Goal: Information Seeking & Learning: Learn about a topic

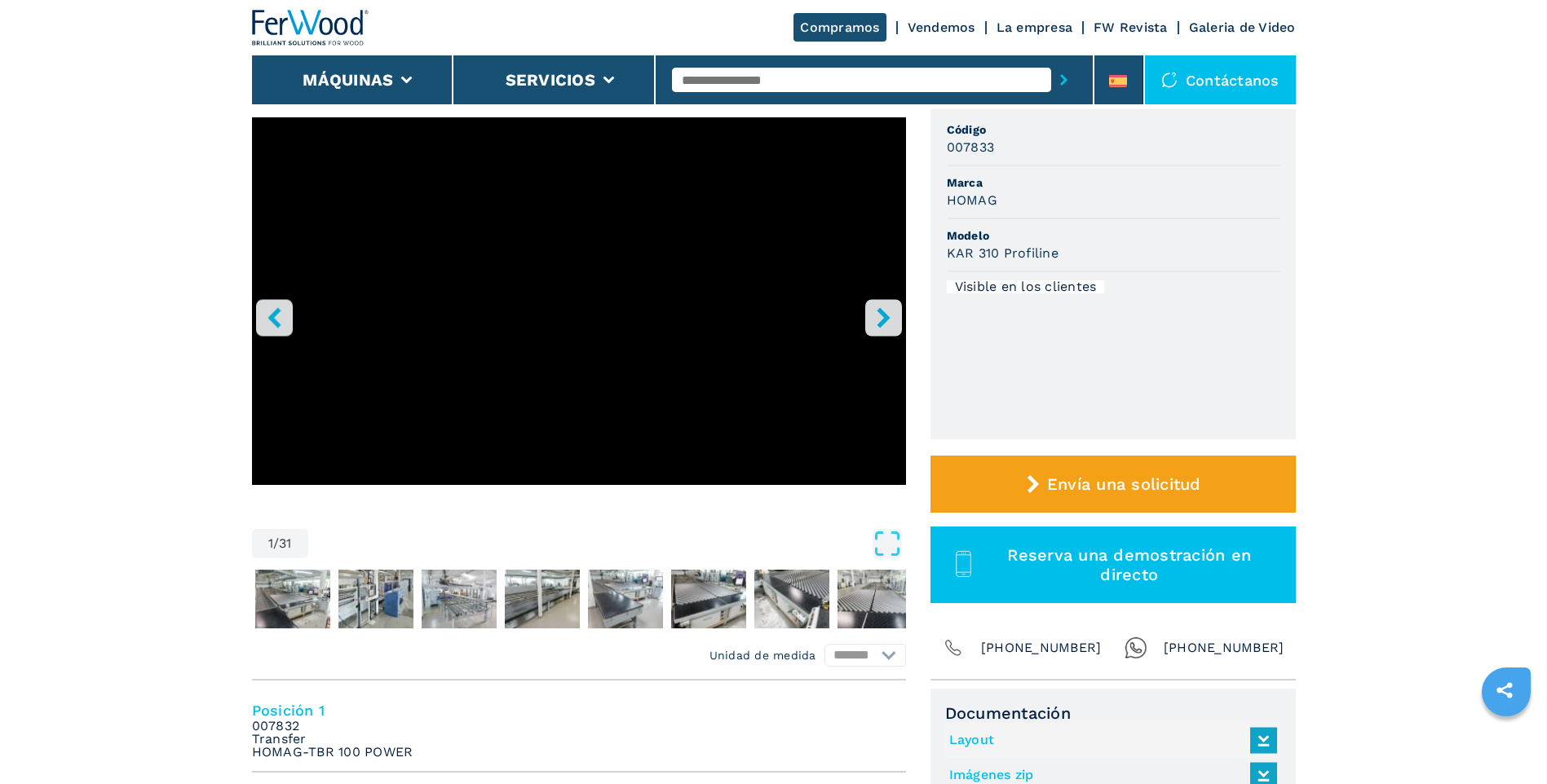
scroll to position [163, 0]
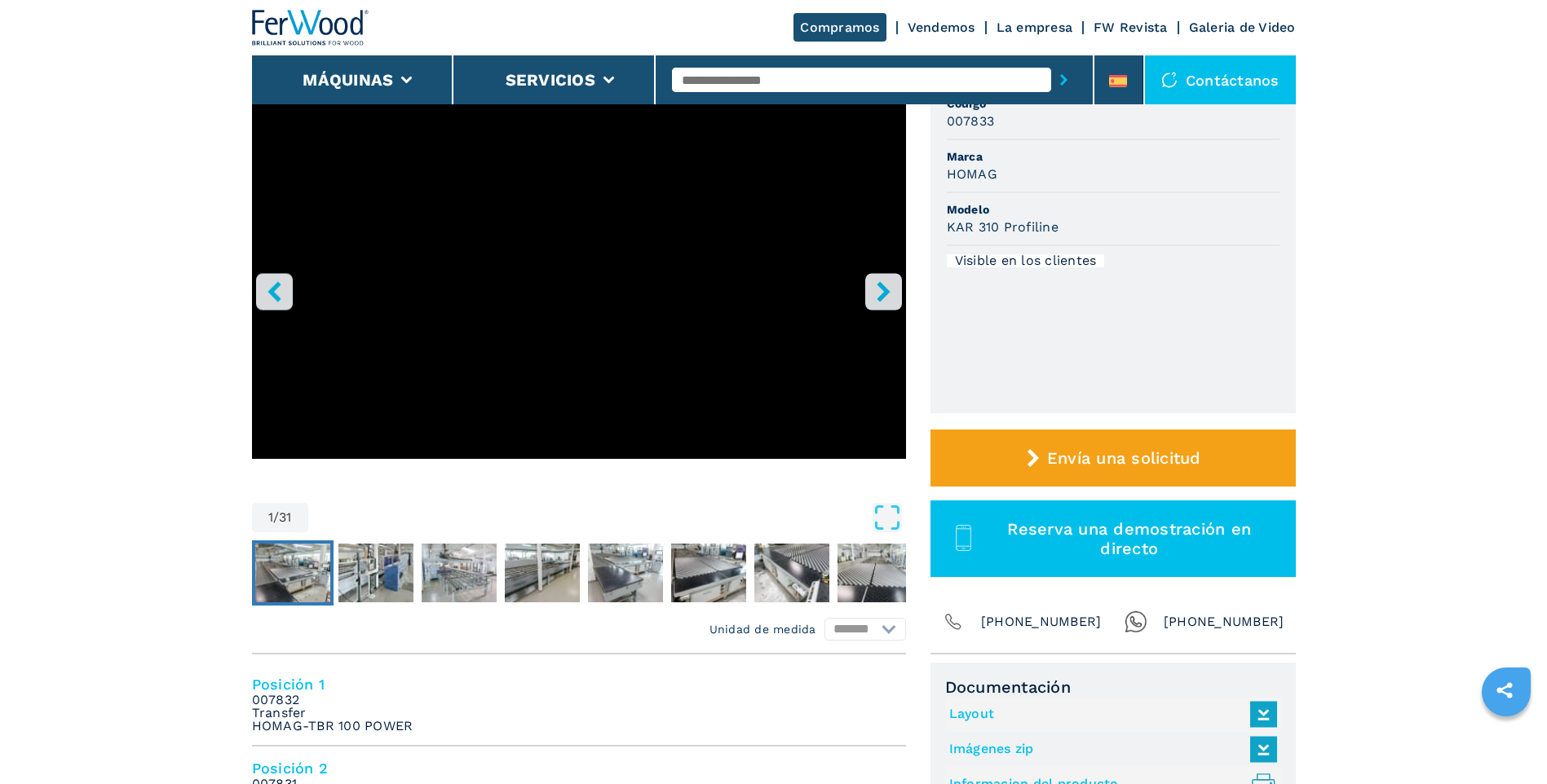
click at [278, 564] on img "Go to Slide 2" at bounding box center [293, 573] width 75 height 59
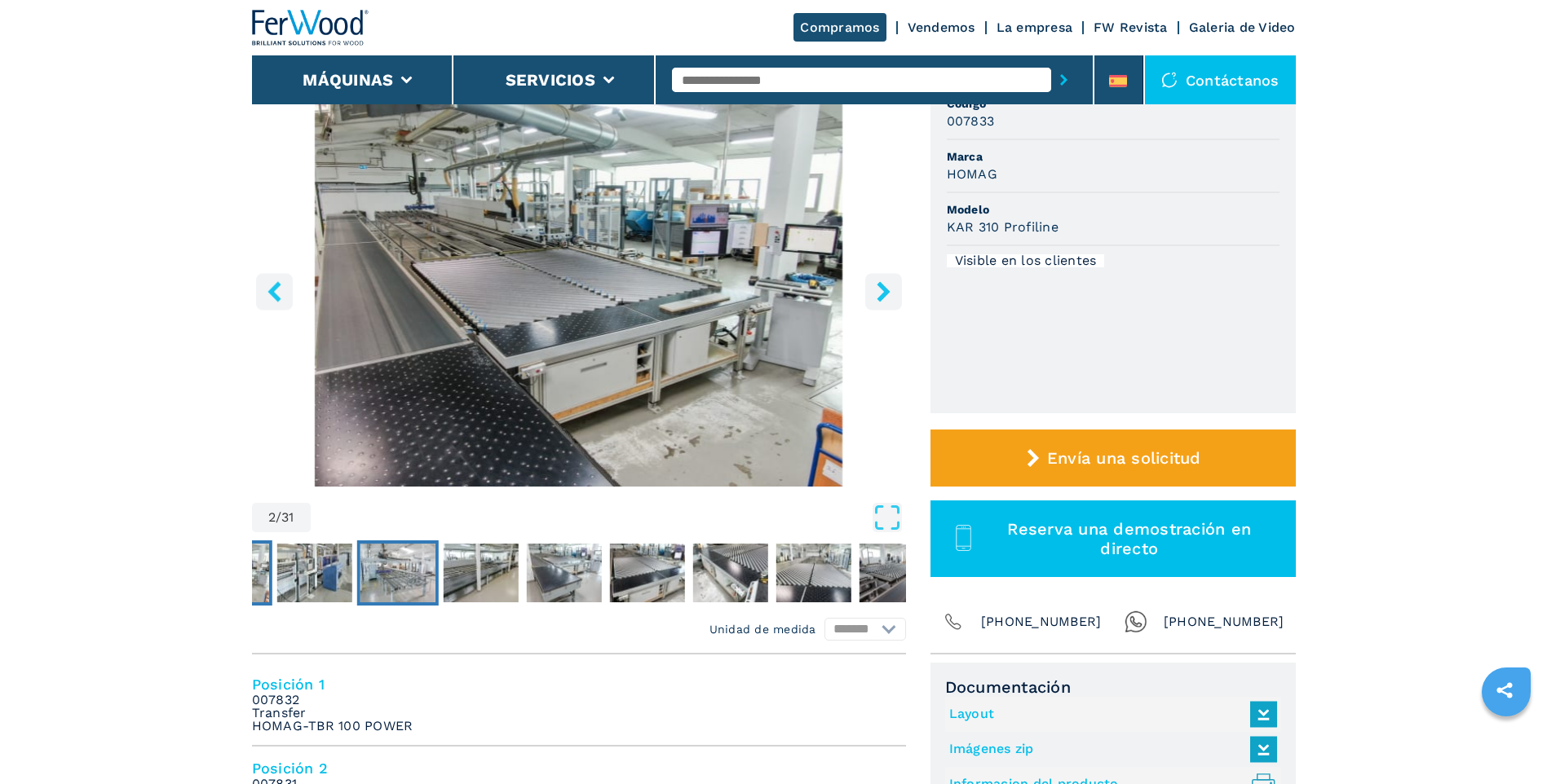
click at [412, 572] on img "Go to Slide 4" at bounding box center [397, 573] width 75 height 59
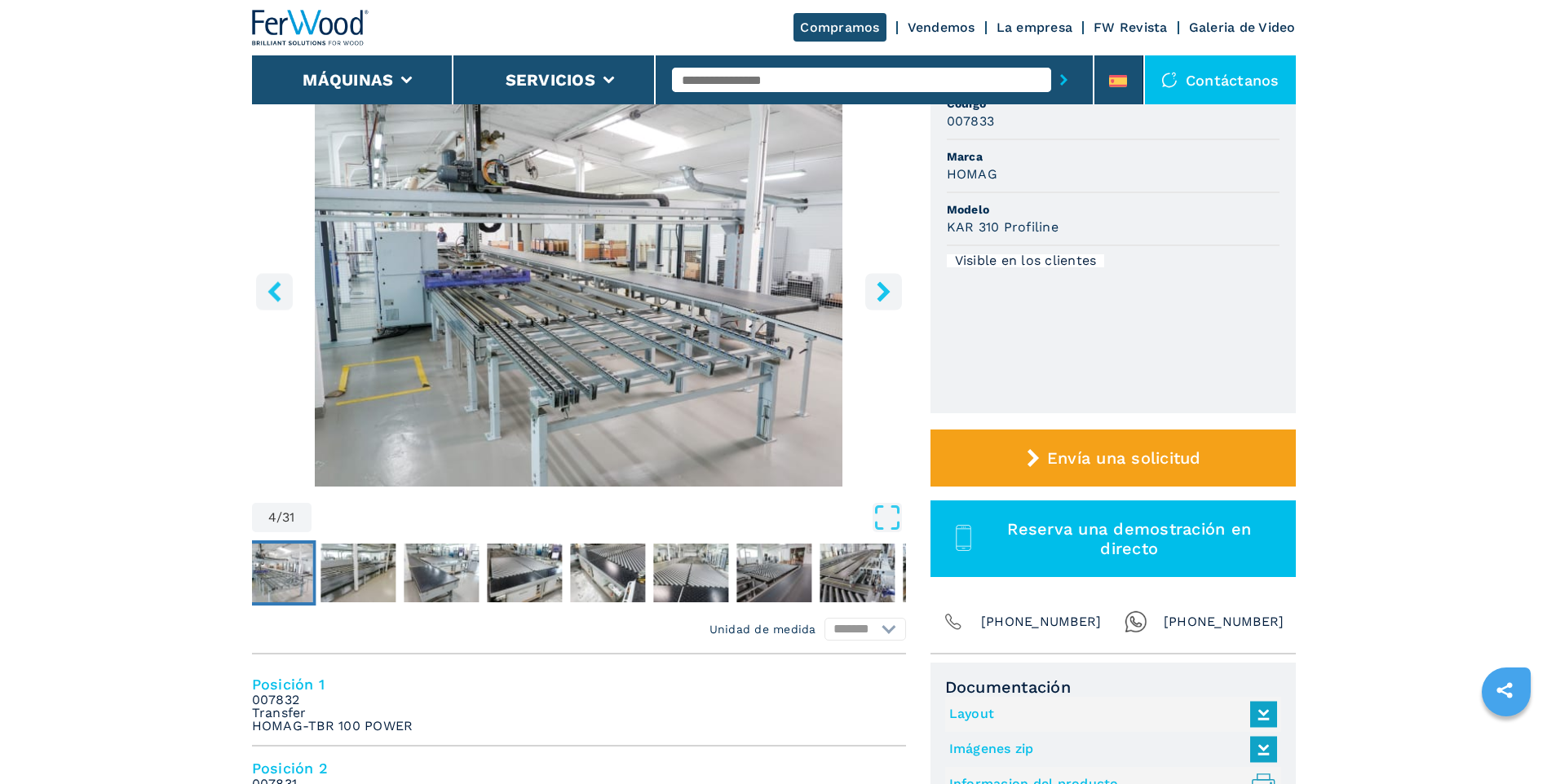
click at [883, 284] on icon "right-button" at bounding box center [884, 292] width 21 height 21
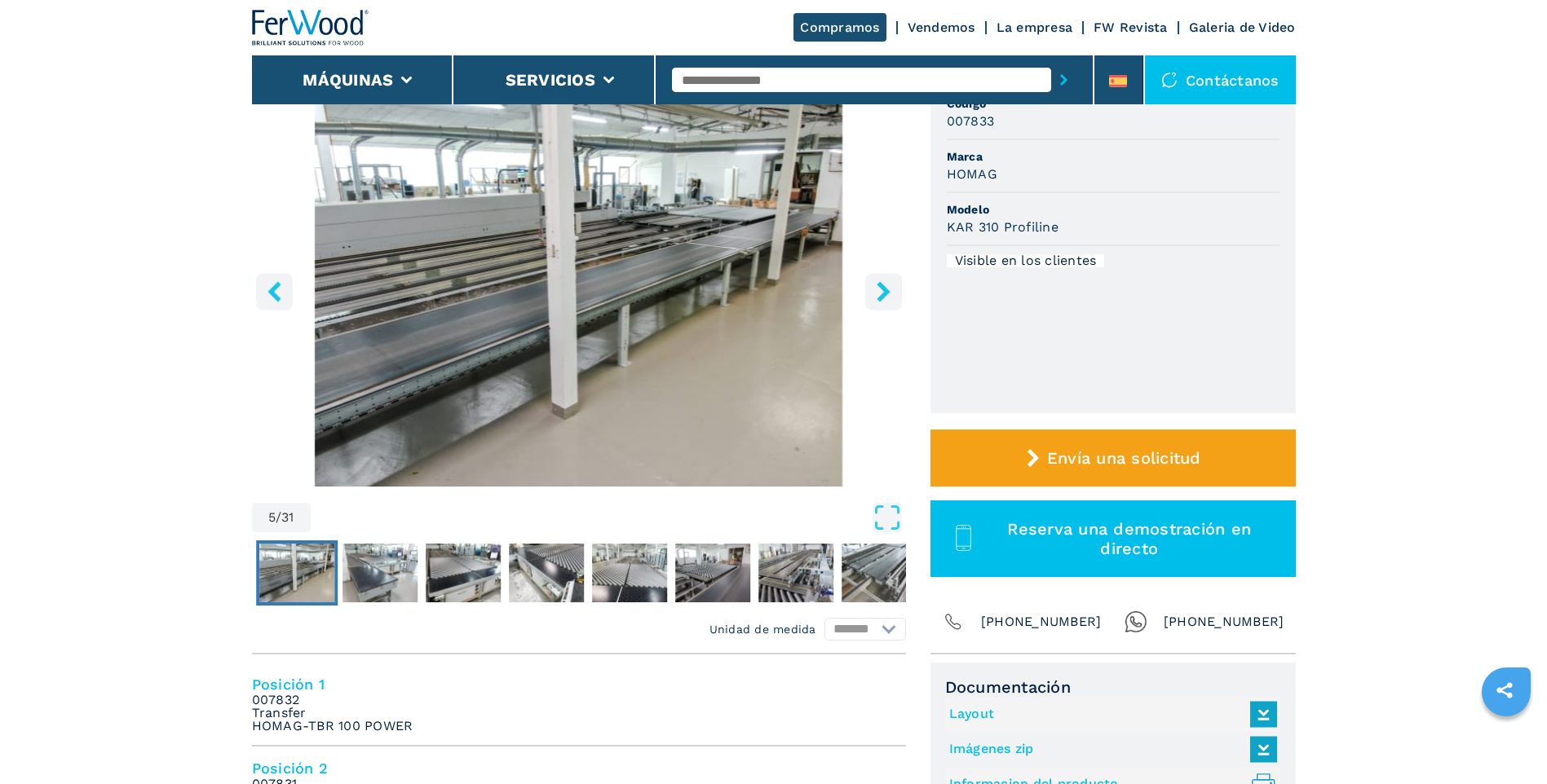
click at [883, 284] on icon "right-button" at bounding box center [884, 292] width 21 height 21
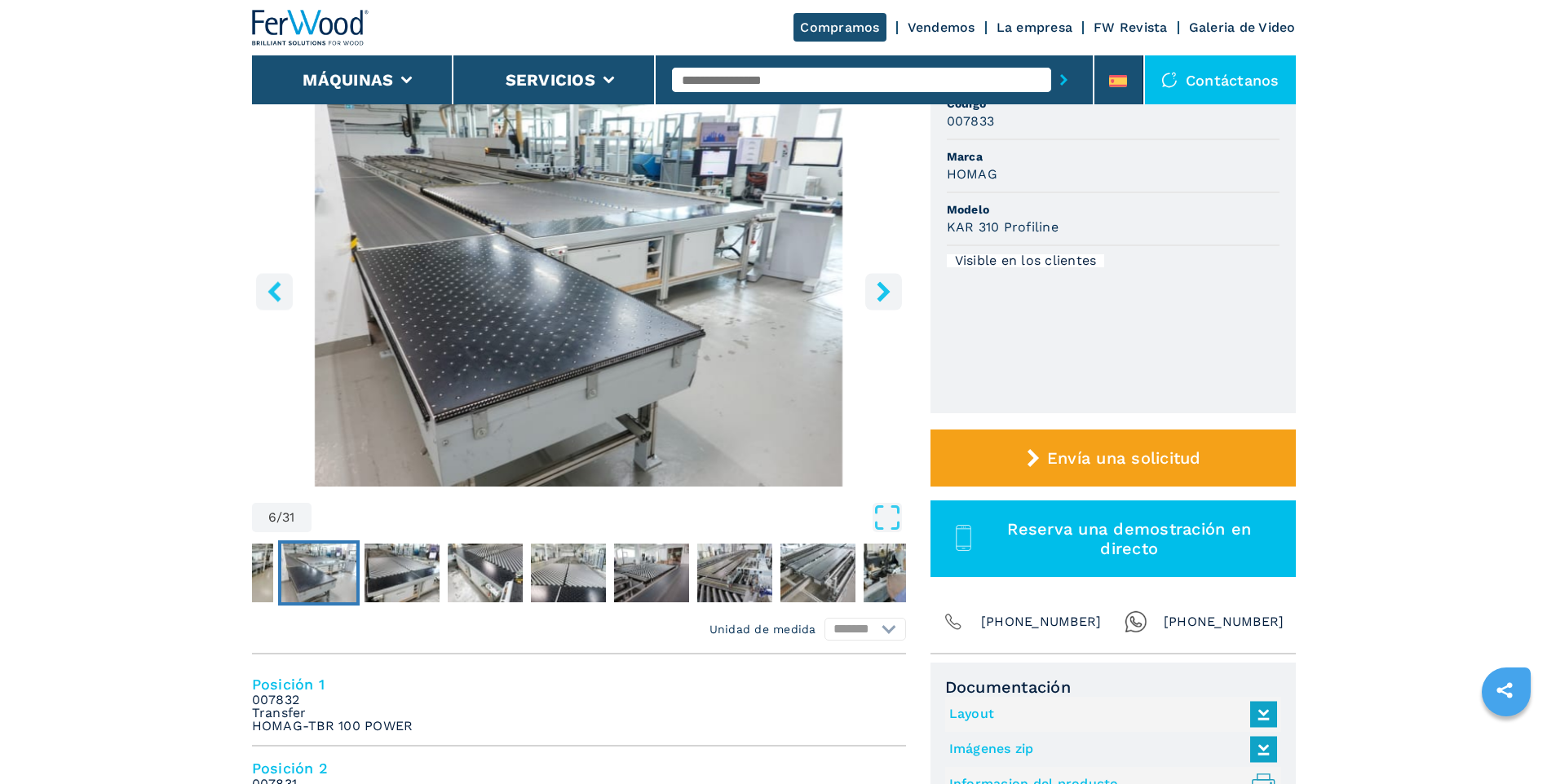
click at [883, 284] on icon "right-button" at bounding box center [884, 292] width 21 height 21
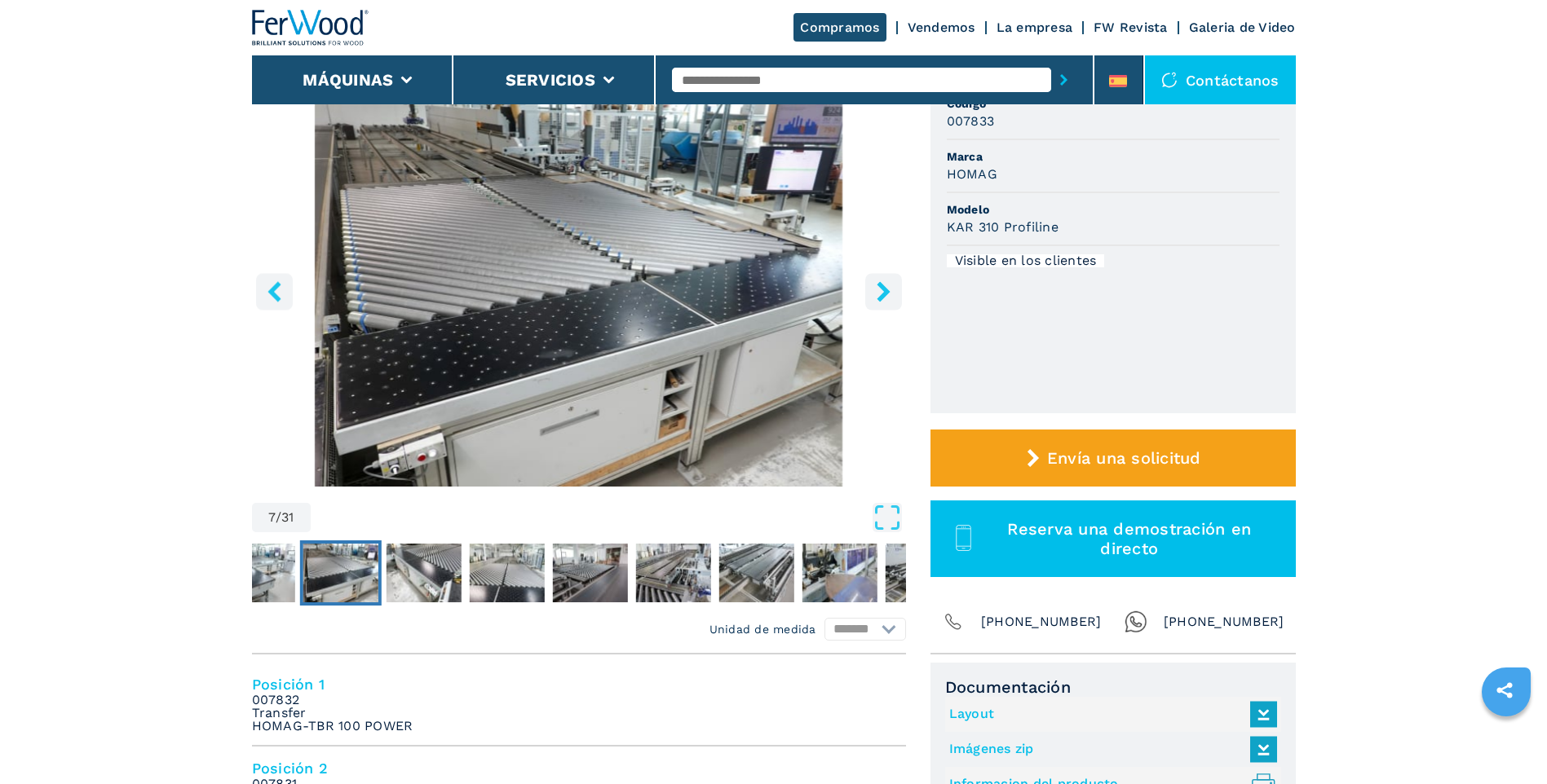
click at [883, 284] on icon "right-button" at bounding box center [884, 292] width 21 height 21
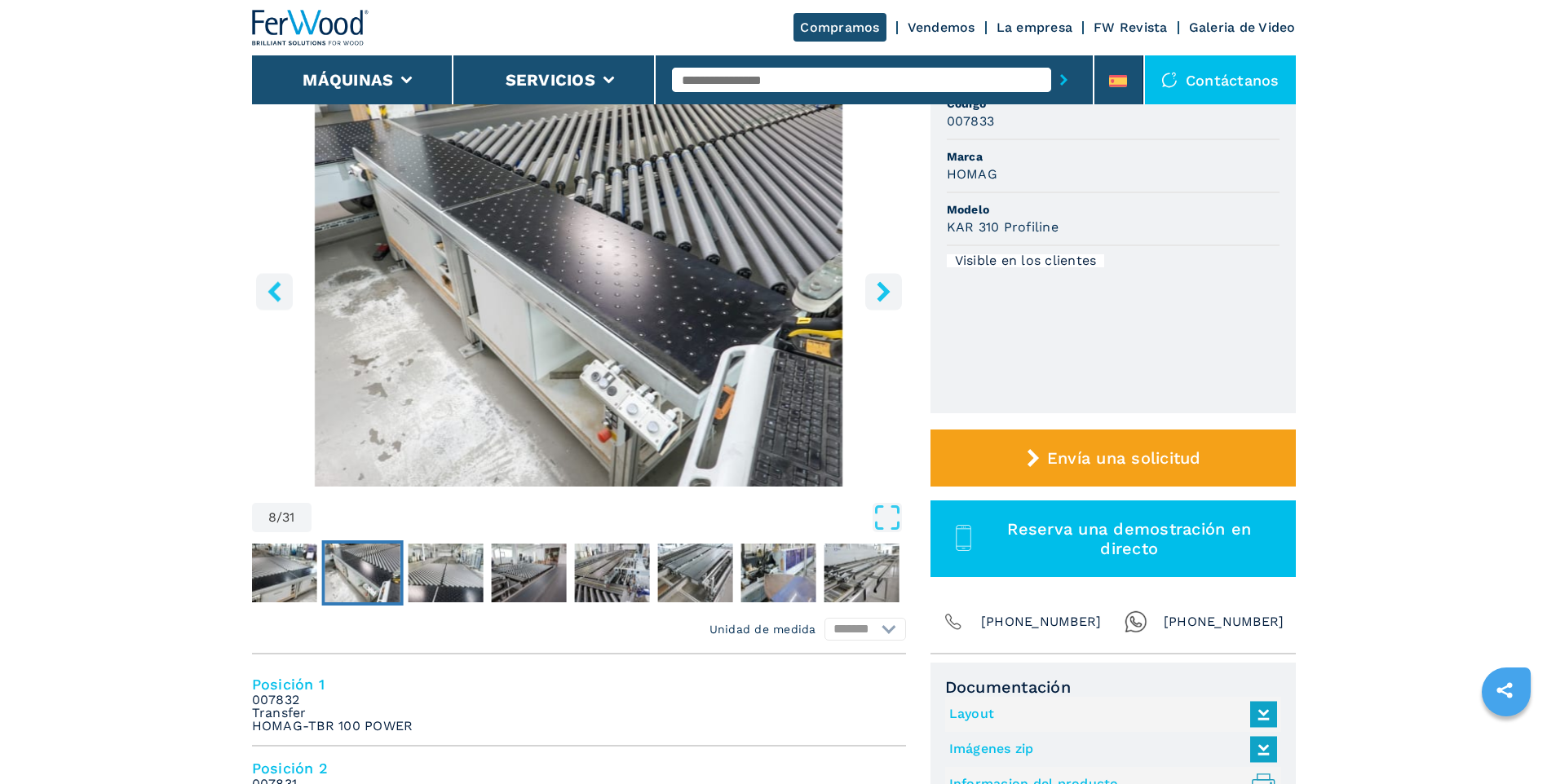
click at [883, 284] on icon "right-button" at bounding box center [884, 292] width 21 height 21
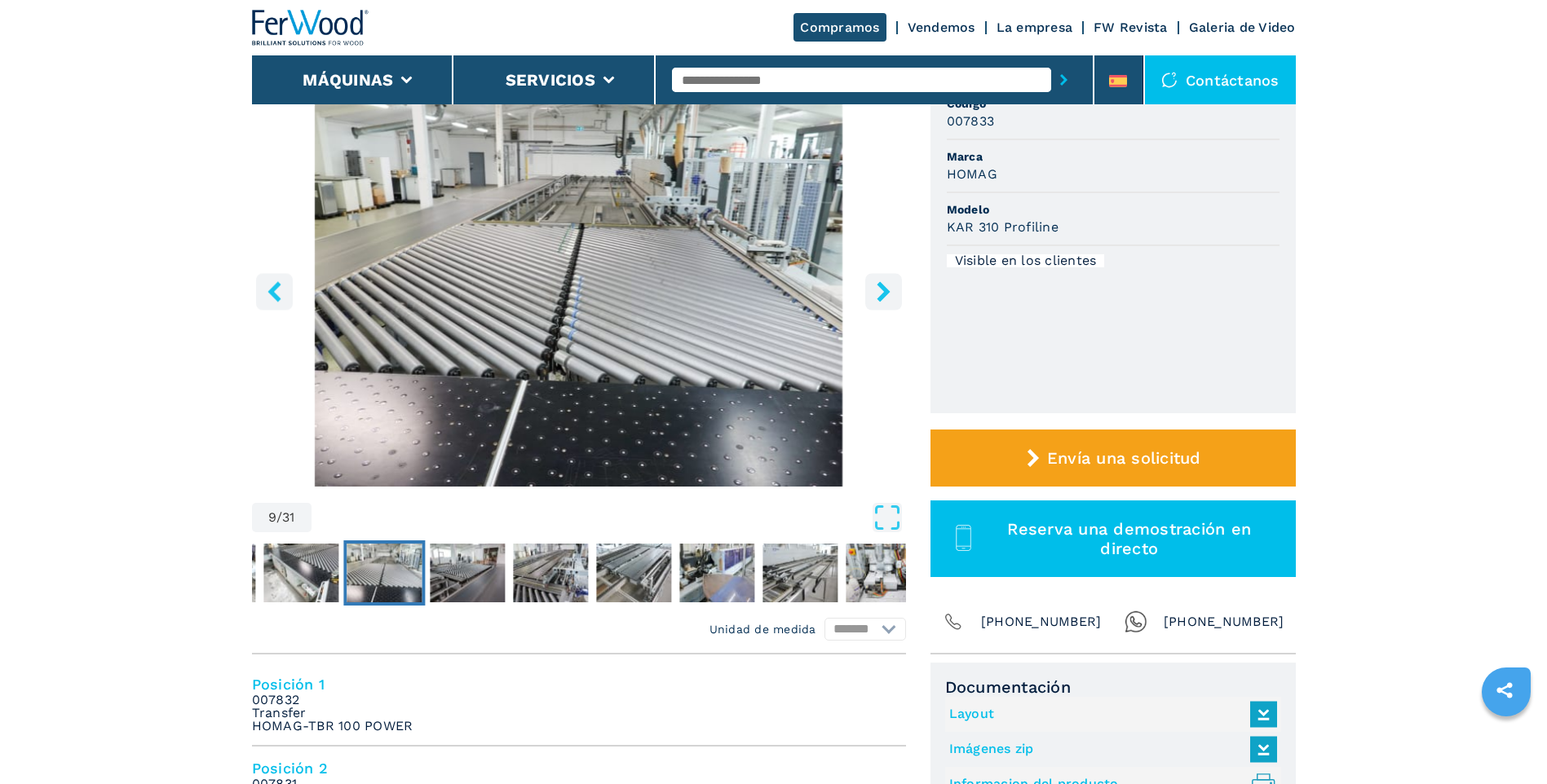
click at [883, 284] on icon "right-button" at bounding box center [884, 292] width 21 height 21
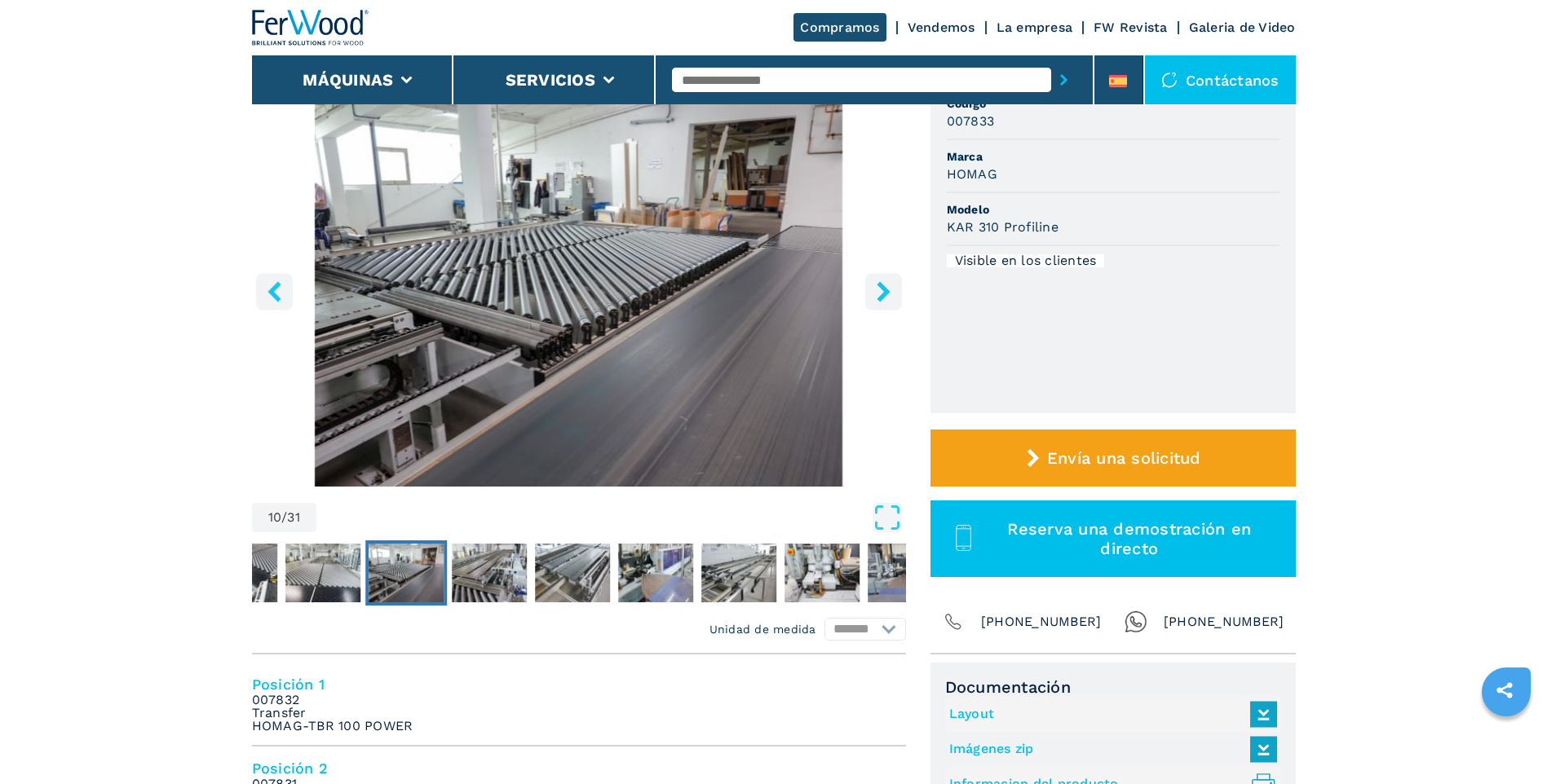
click at [883, 284] on icon "right-button" at bounding box center [884, 292] width 21 height 21
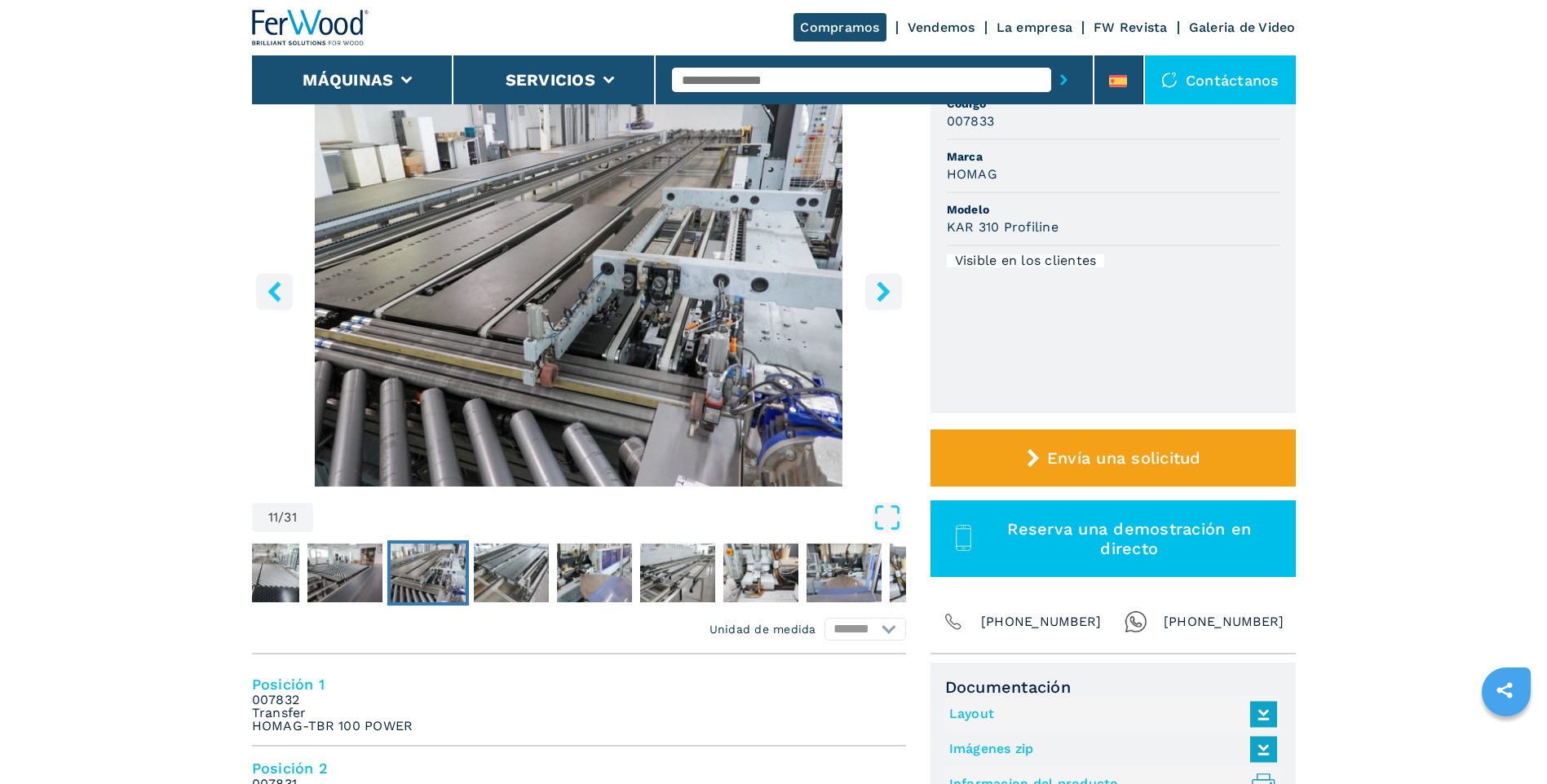
click at [883, 284] on icon "right-button" at bounding box center [884, 292] width 21 height 21
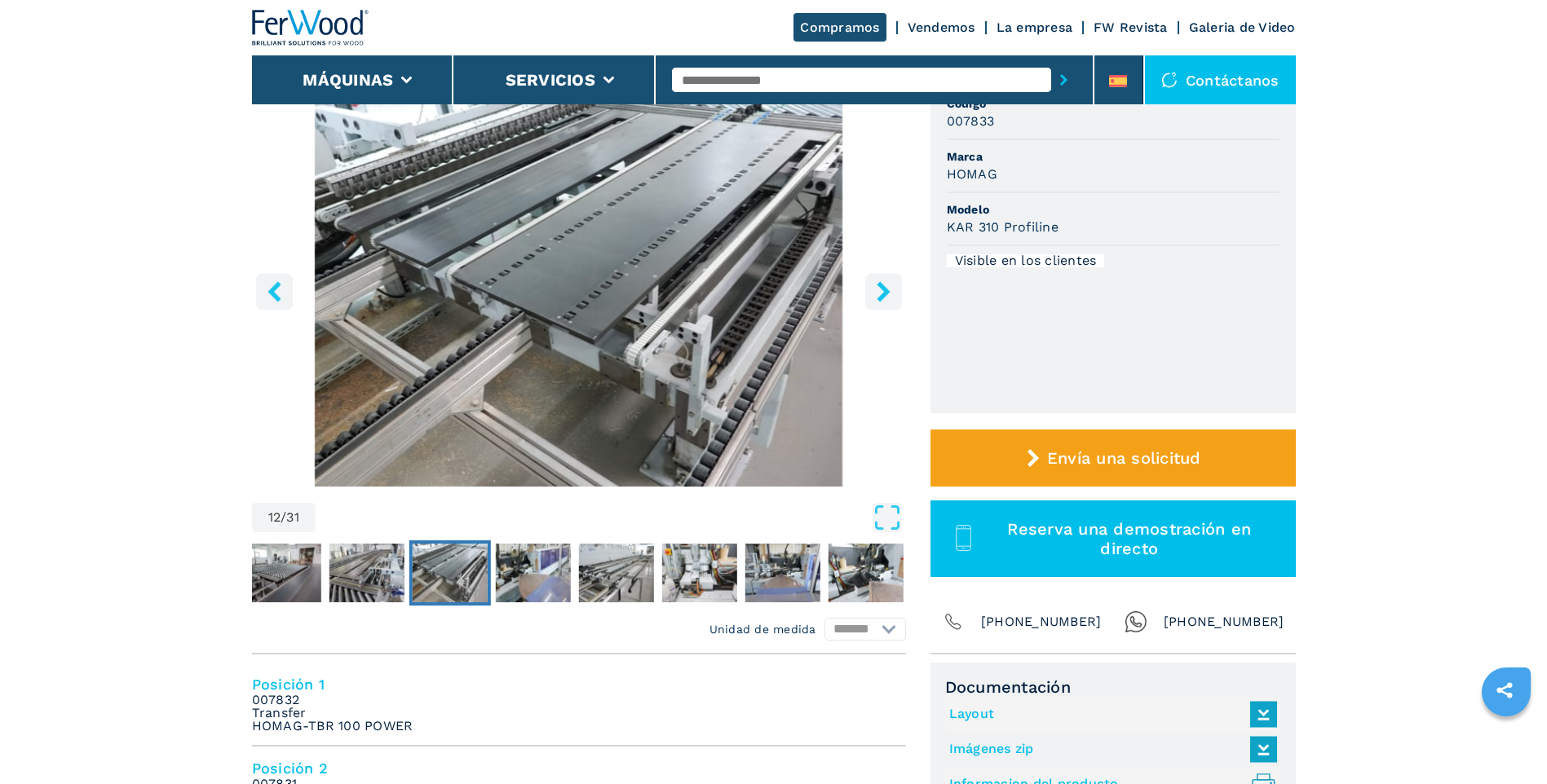
click at [883, 284] on icon "right-button" at bounding box center [884, 292] width 21 height 21
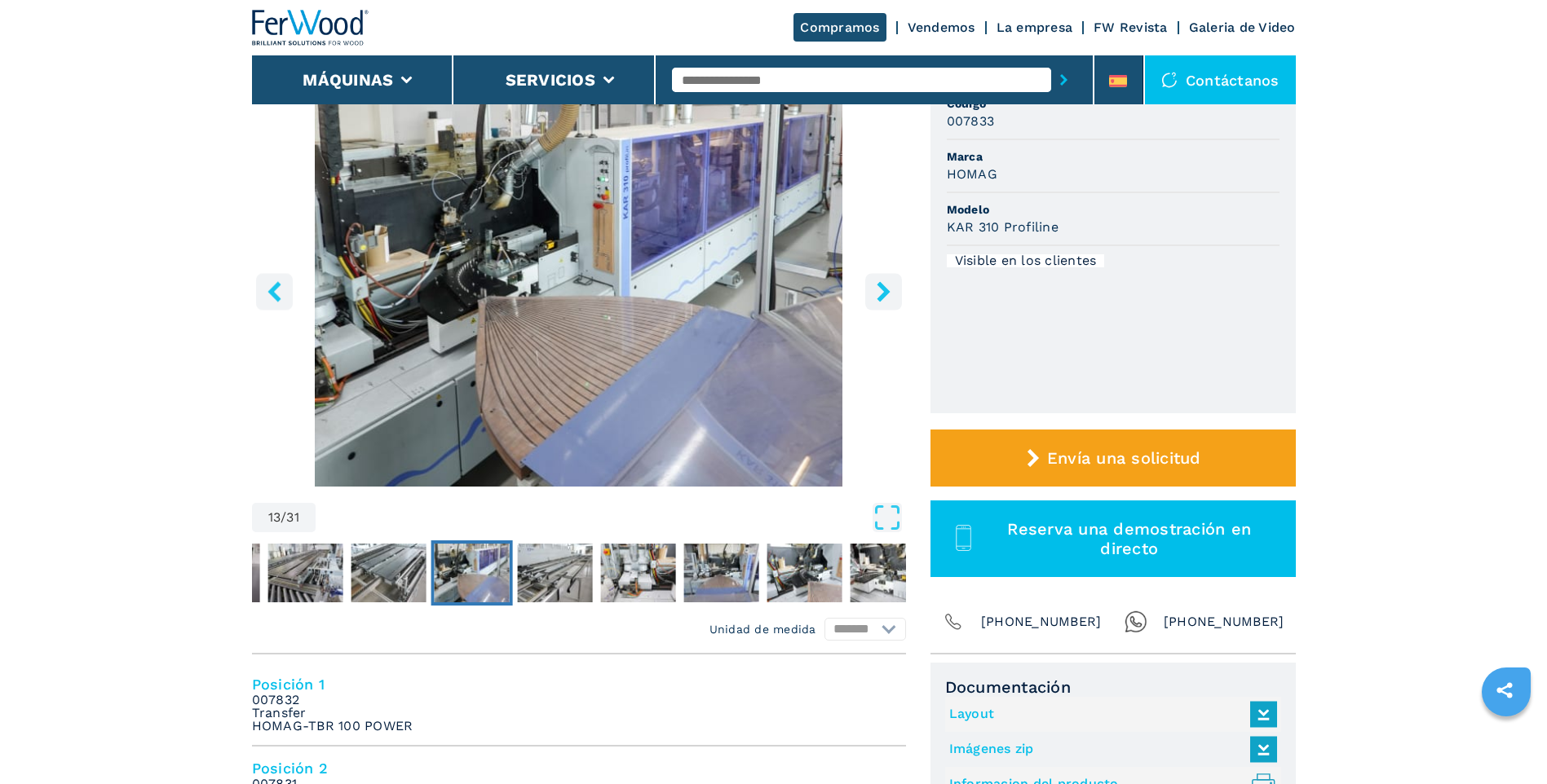
click at [883, 284] on icon "right-button" at bounding box center [884, 292] width 21 height 21
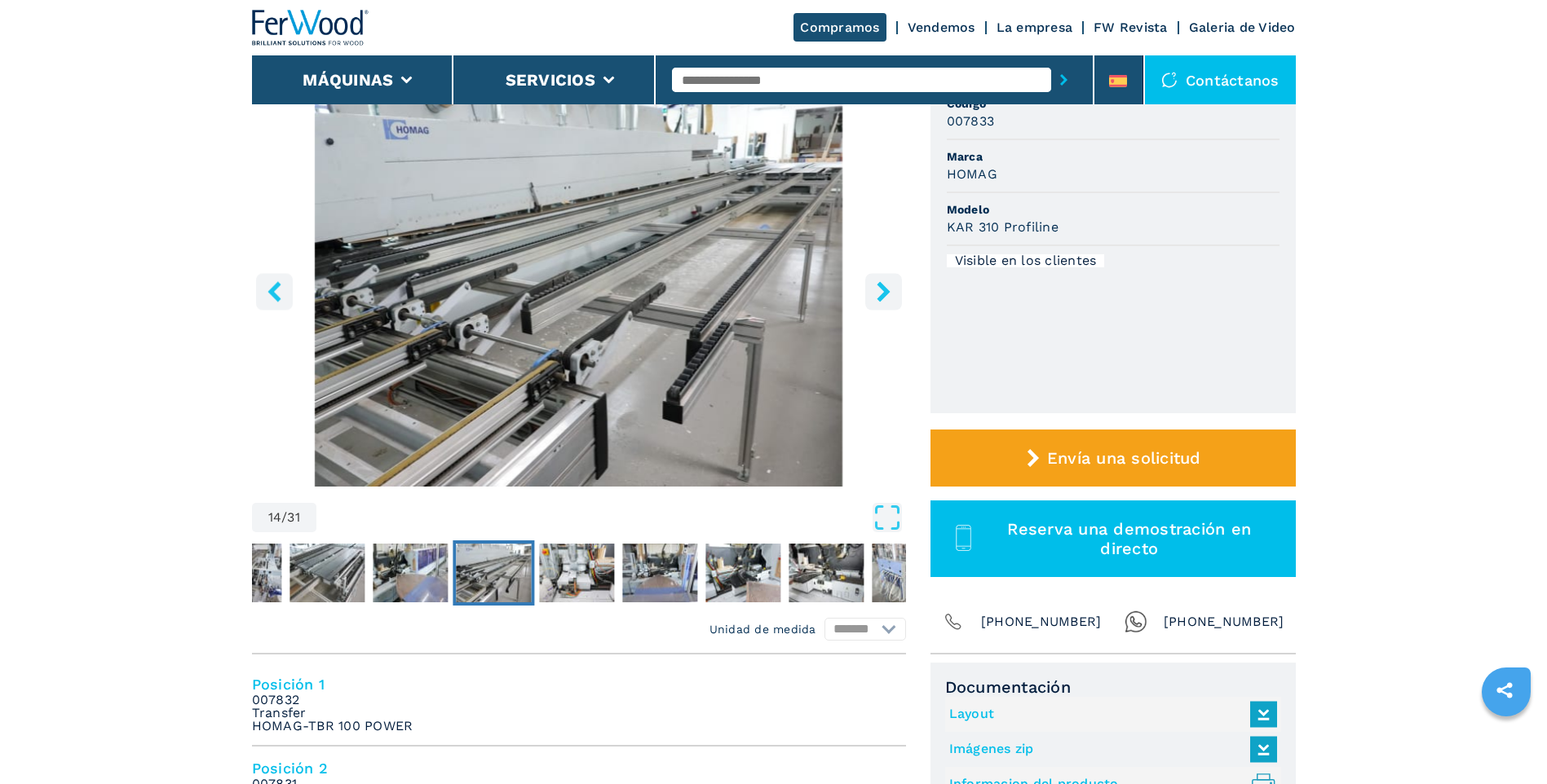
click at [883, 284] on icon "right-button" at bounding box center [884, 292] width 21 height 21
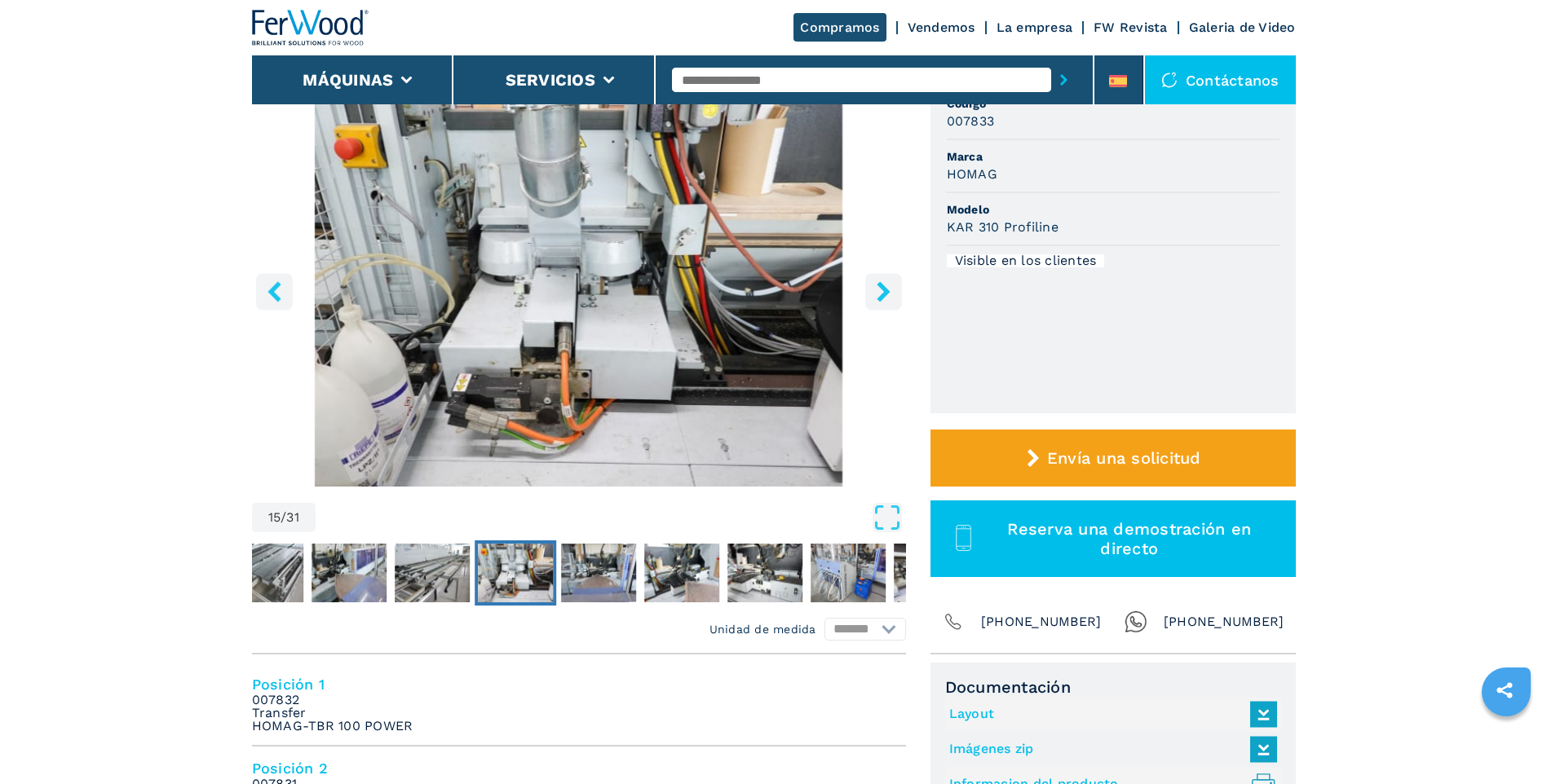
click at [883, 284] on icon "right-button" at bounding box center [884, 292] width 21 height 21
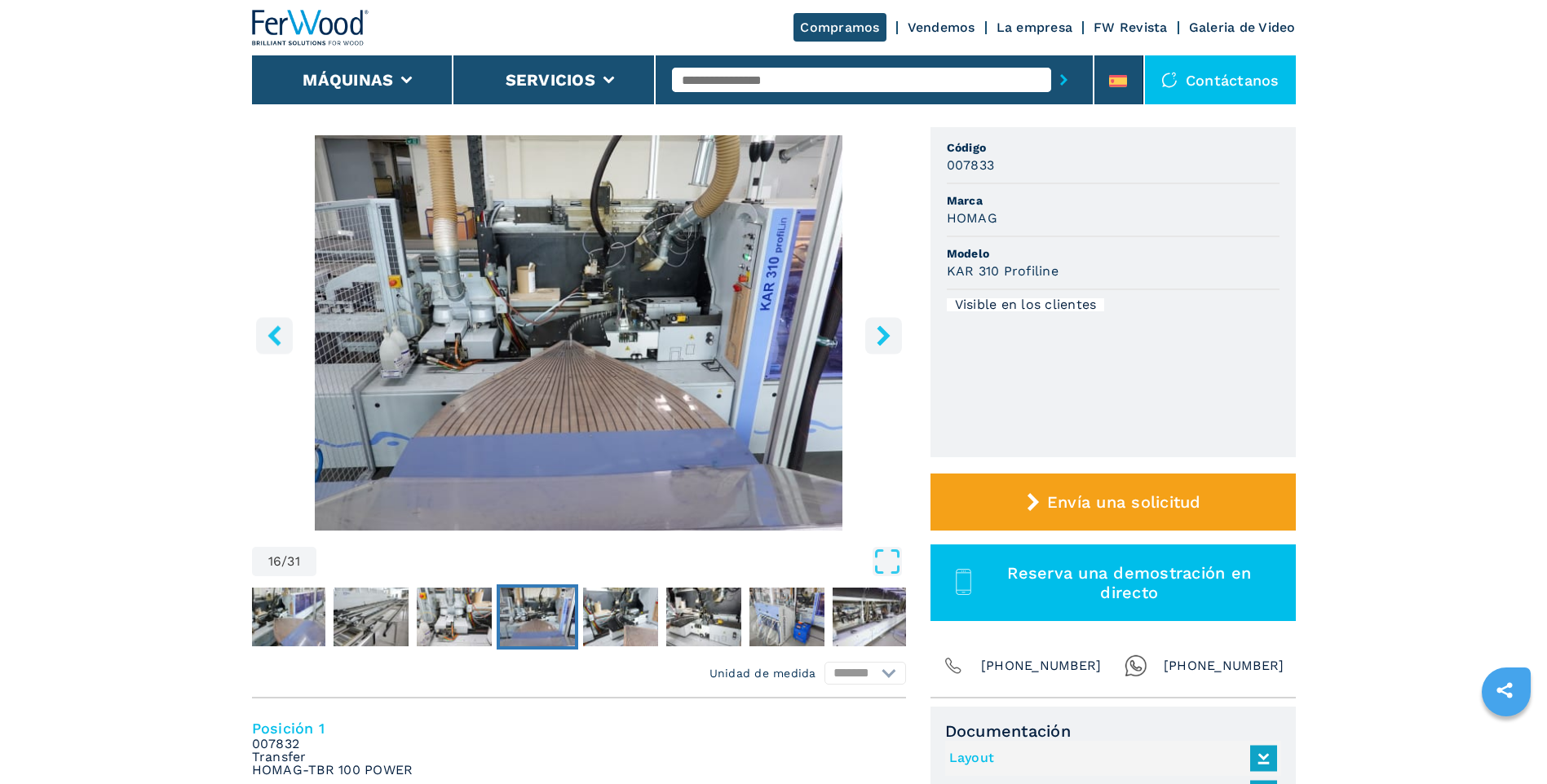
scroll to position [82, 0]
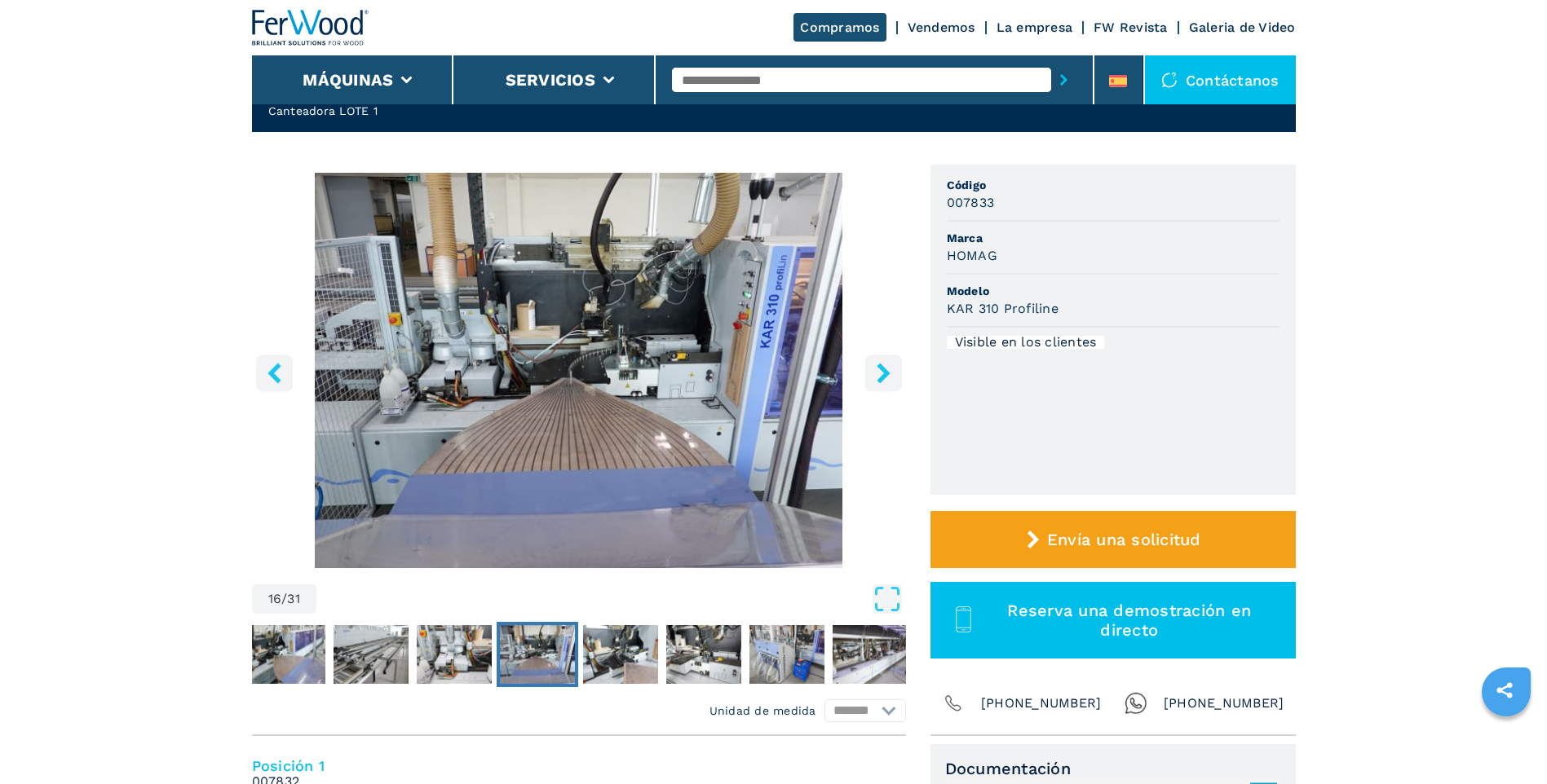
click at [882, 367] on icon "right-button" at bounding box center [883, 373] width 13 height 21
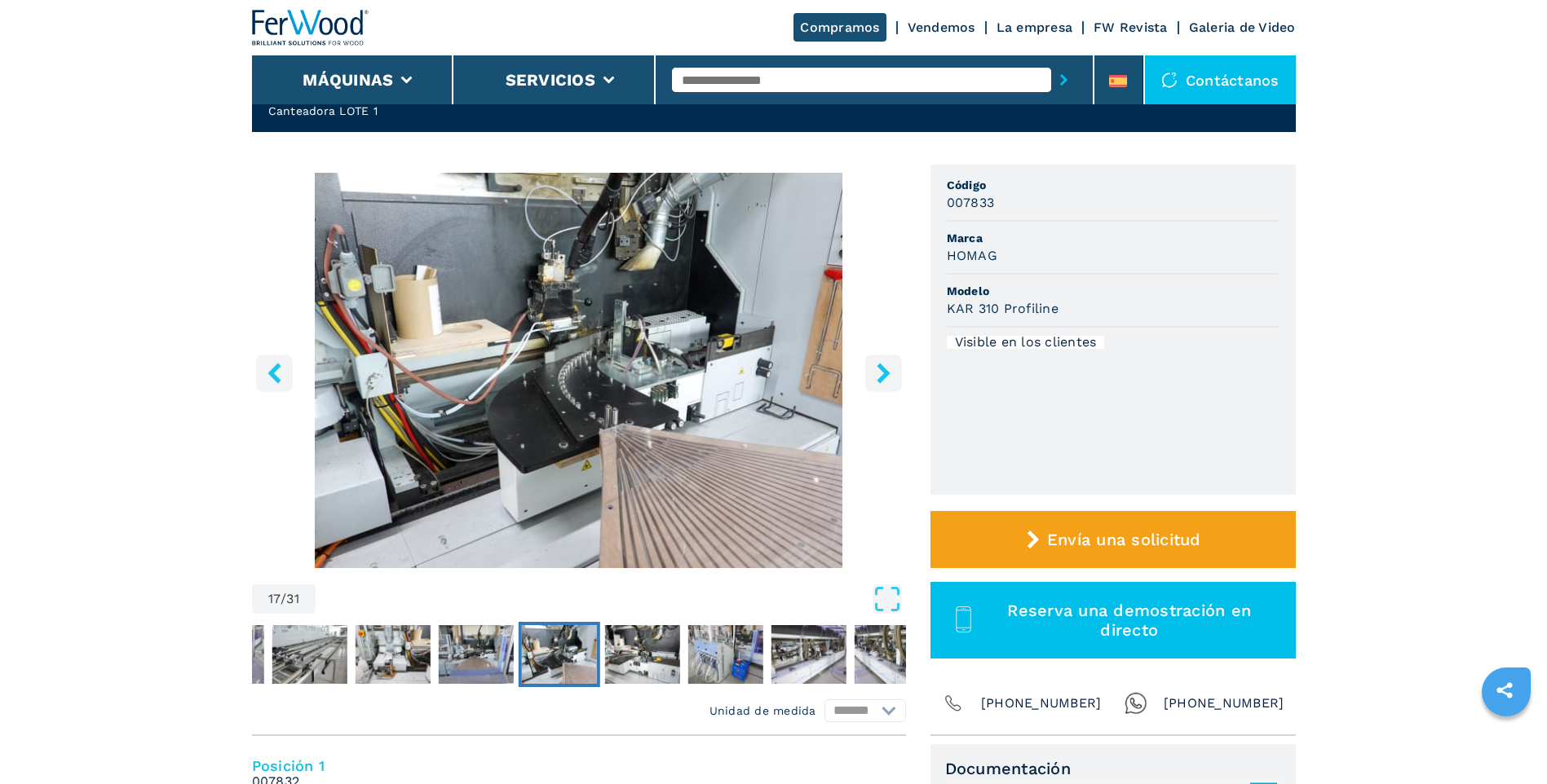
click at [882, 367] on icon "right-button" at bounding box center [883, 373] width 13 height 21
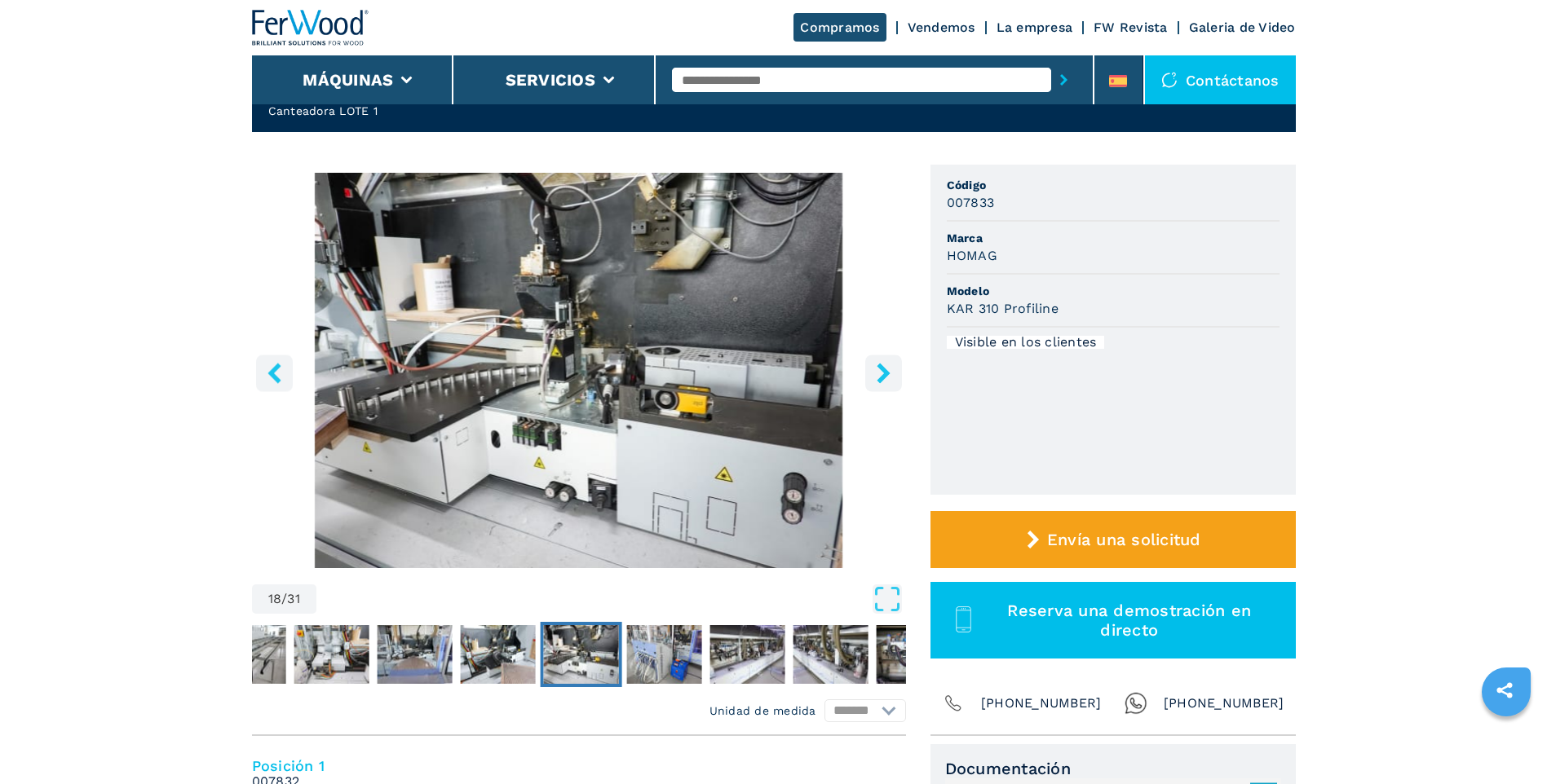
click at [880, 367] on icon "right-button" at bounding box center [883, 373] width 13 height 21
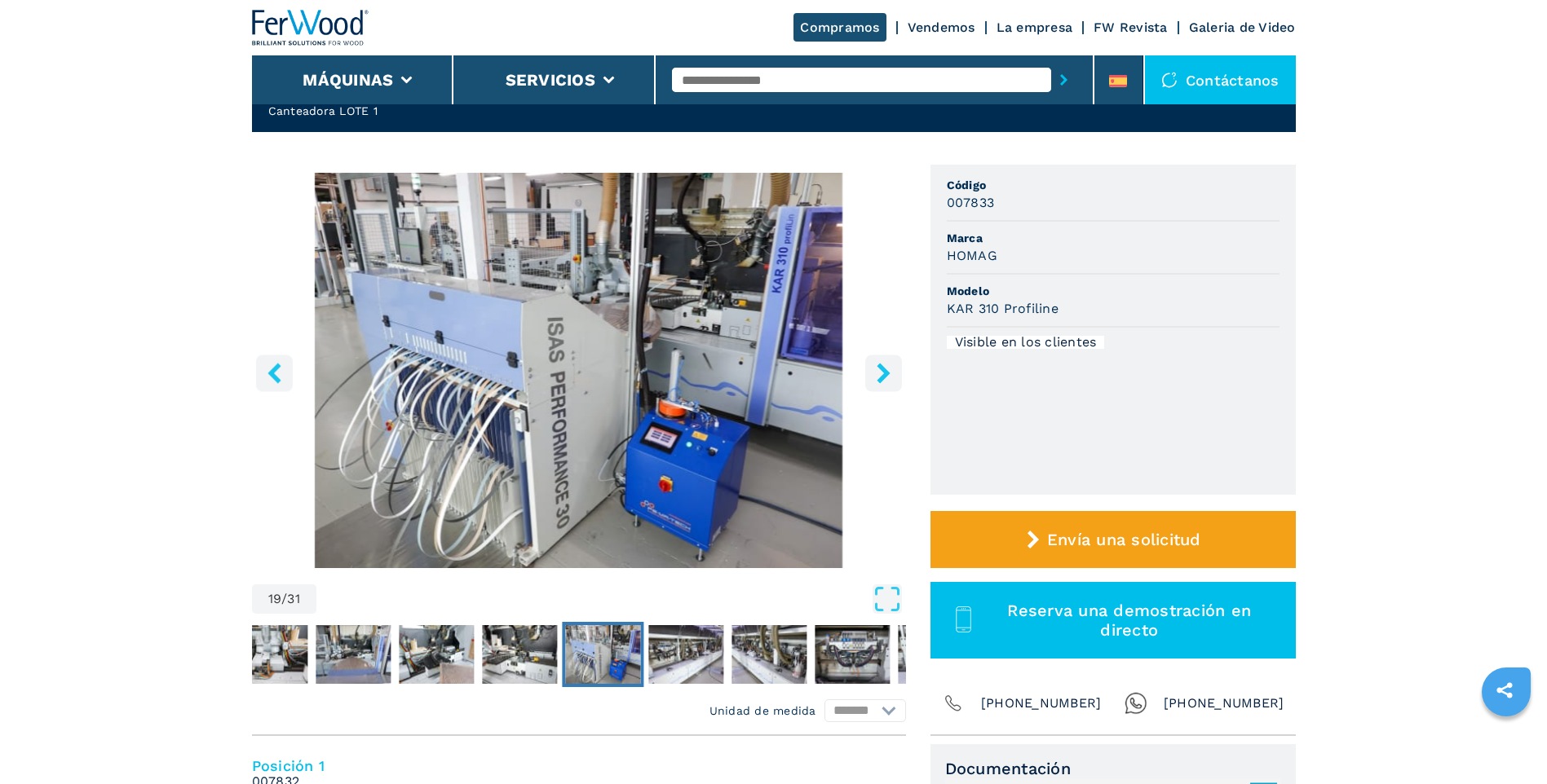
click at [880, 367] on icon "right-button" at bounding box center [883, 373] width 13 height 21
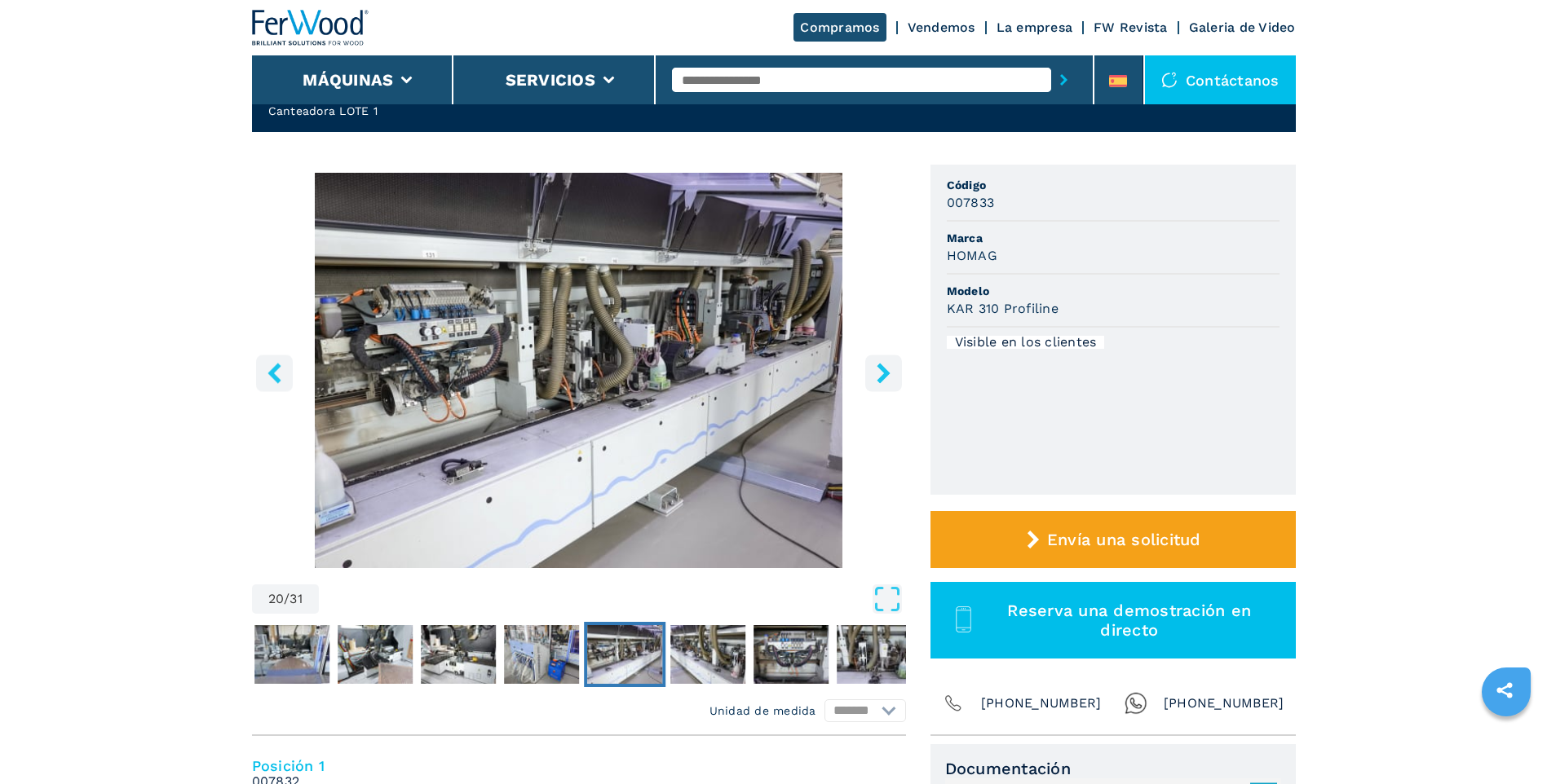
click at [880, 367] on icon "right-button" at bounding box center [883, 373] width 13 height 21
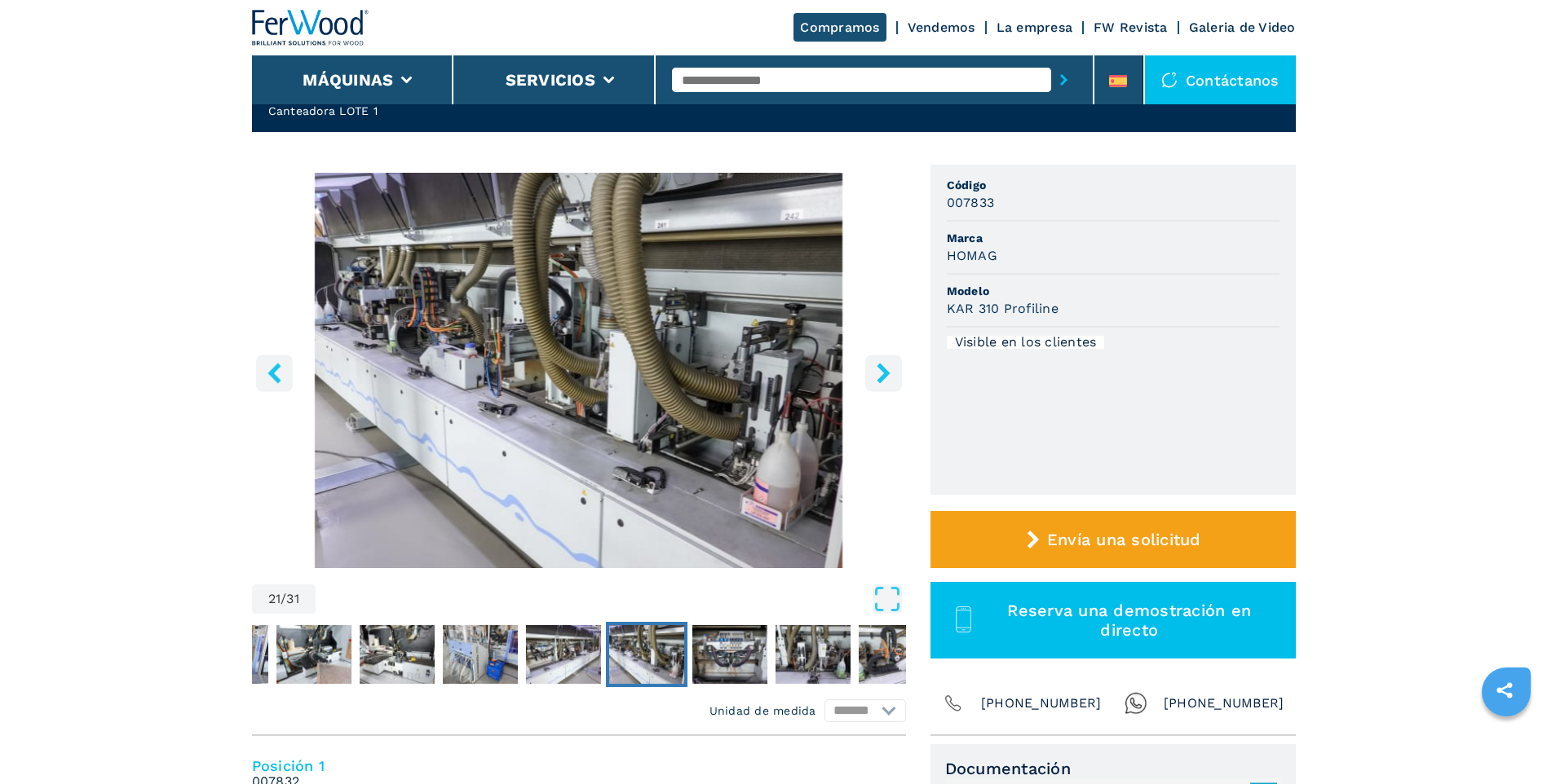
click at [880, 367] on icon "right-button" at bounding box center [883, 373] width 13 height 21
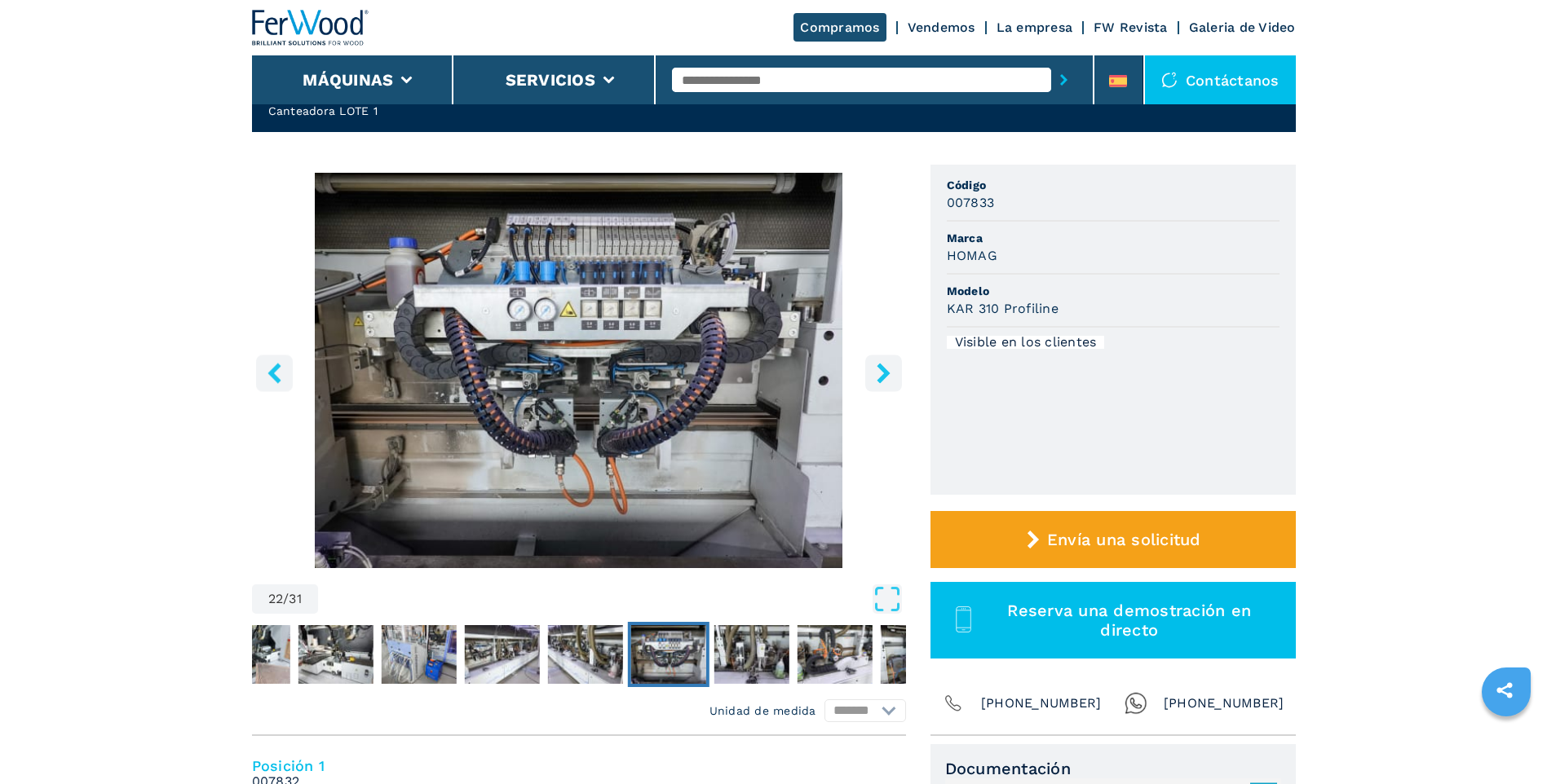
click at [880, 367] on icon "right-button" at bounding box center [883, 373] width 13 height 21
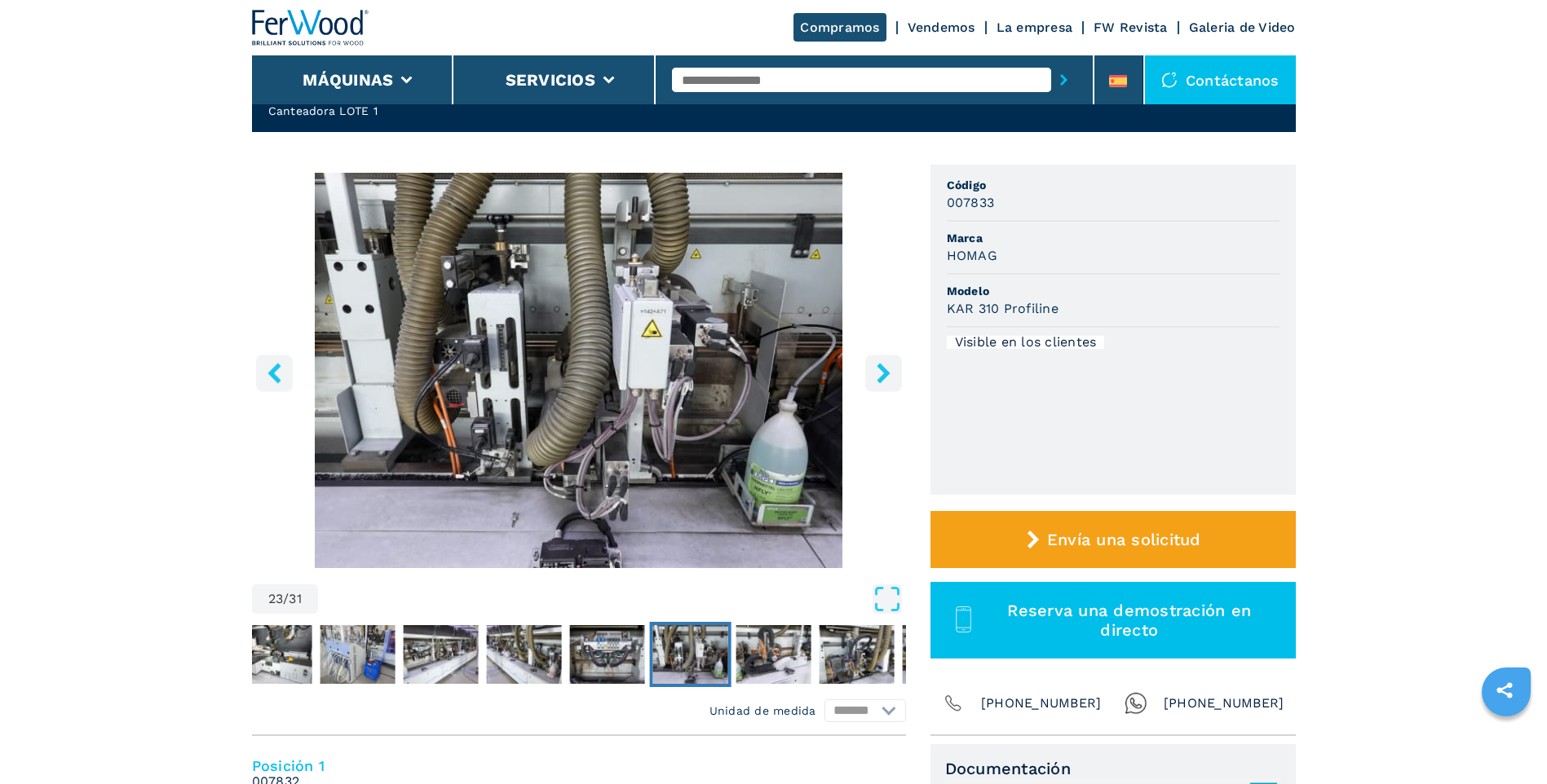
click at [880, 367] on icon "right-button" at bounding box center [883, 373] width 13 height 21
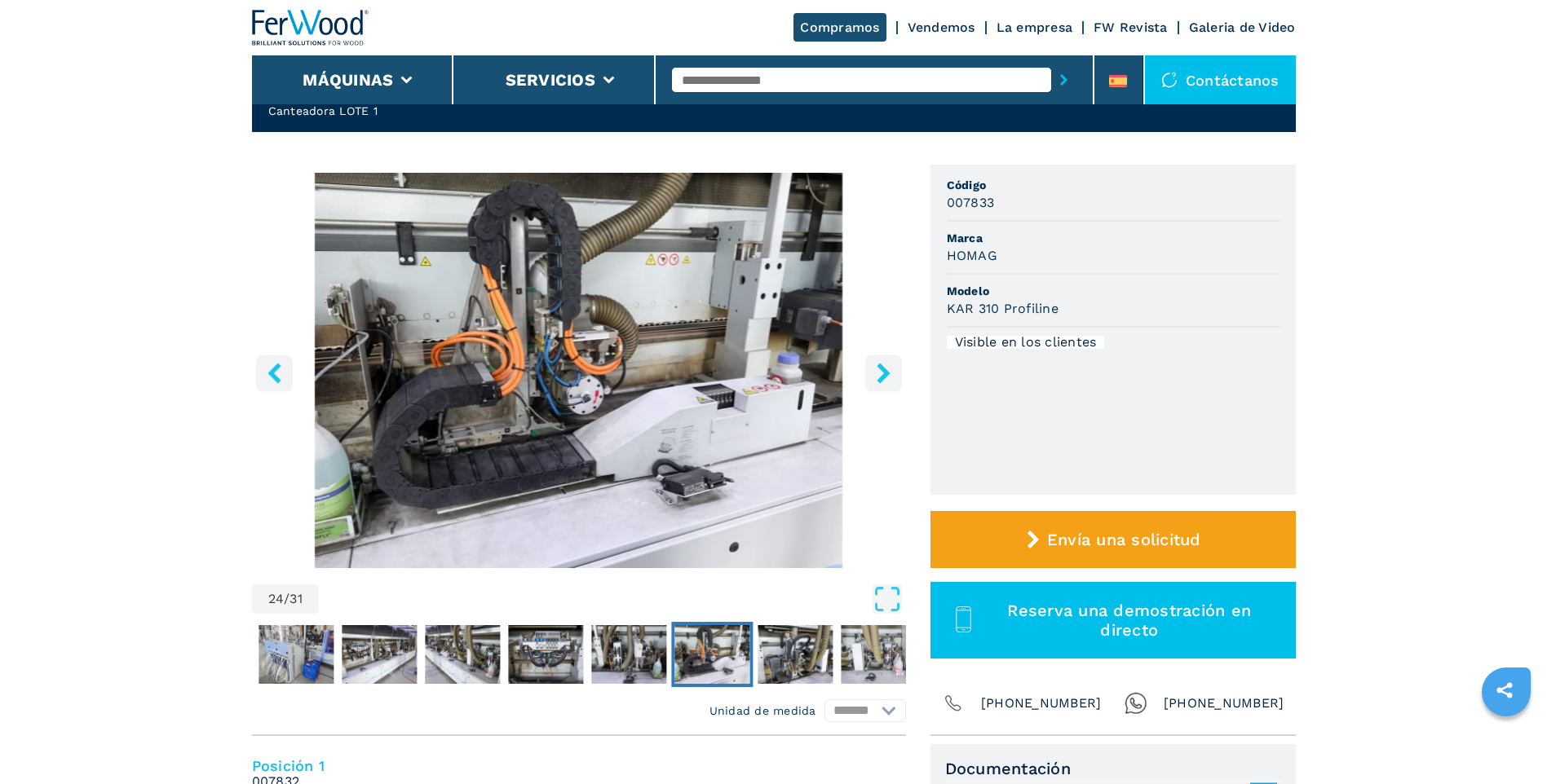
click at [880, 367] on icon "right-button" at bounding box center [883, 373] width 13 height 21
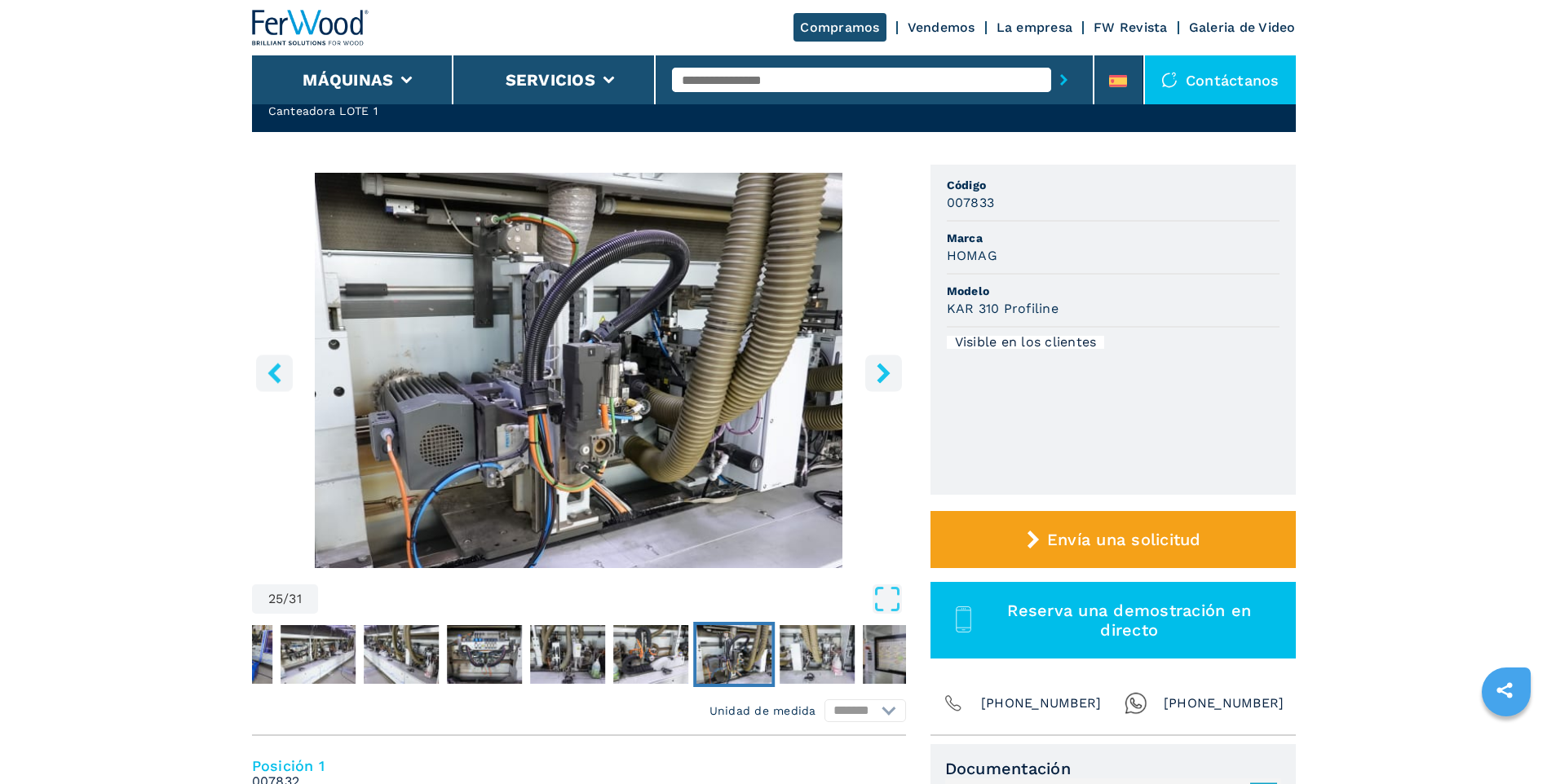
click at [880, 367] on icon "right-button" at bounding box center [883, 373] width 13 height 21
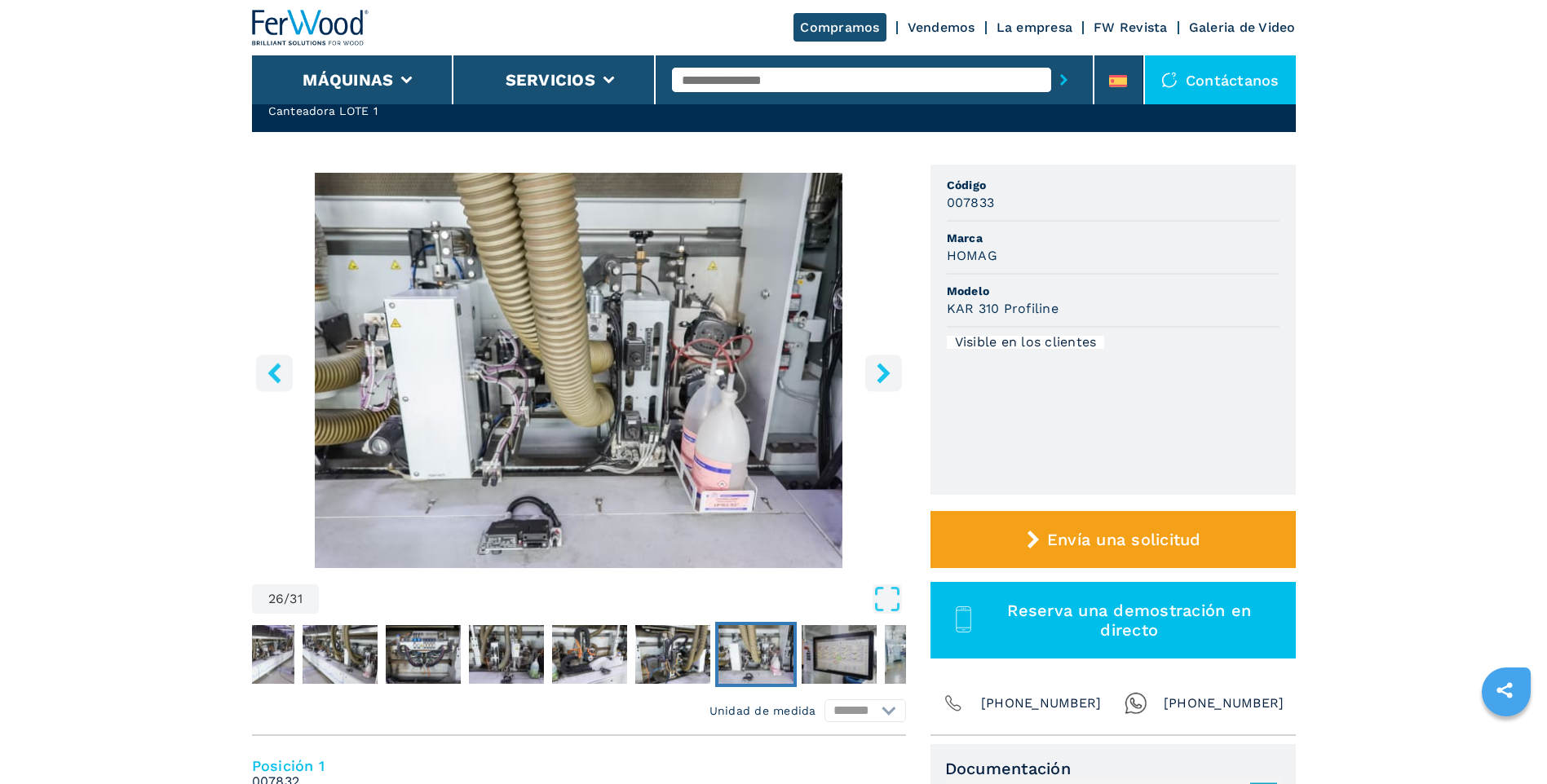
click at [880, 367] on icon "right-button" at bounding box center [883, 373] width 13 height 21
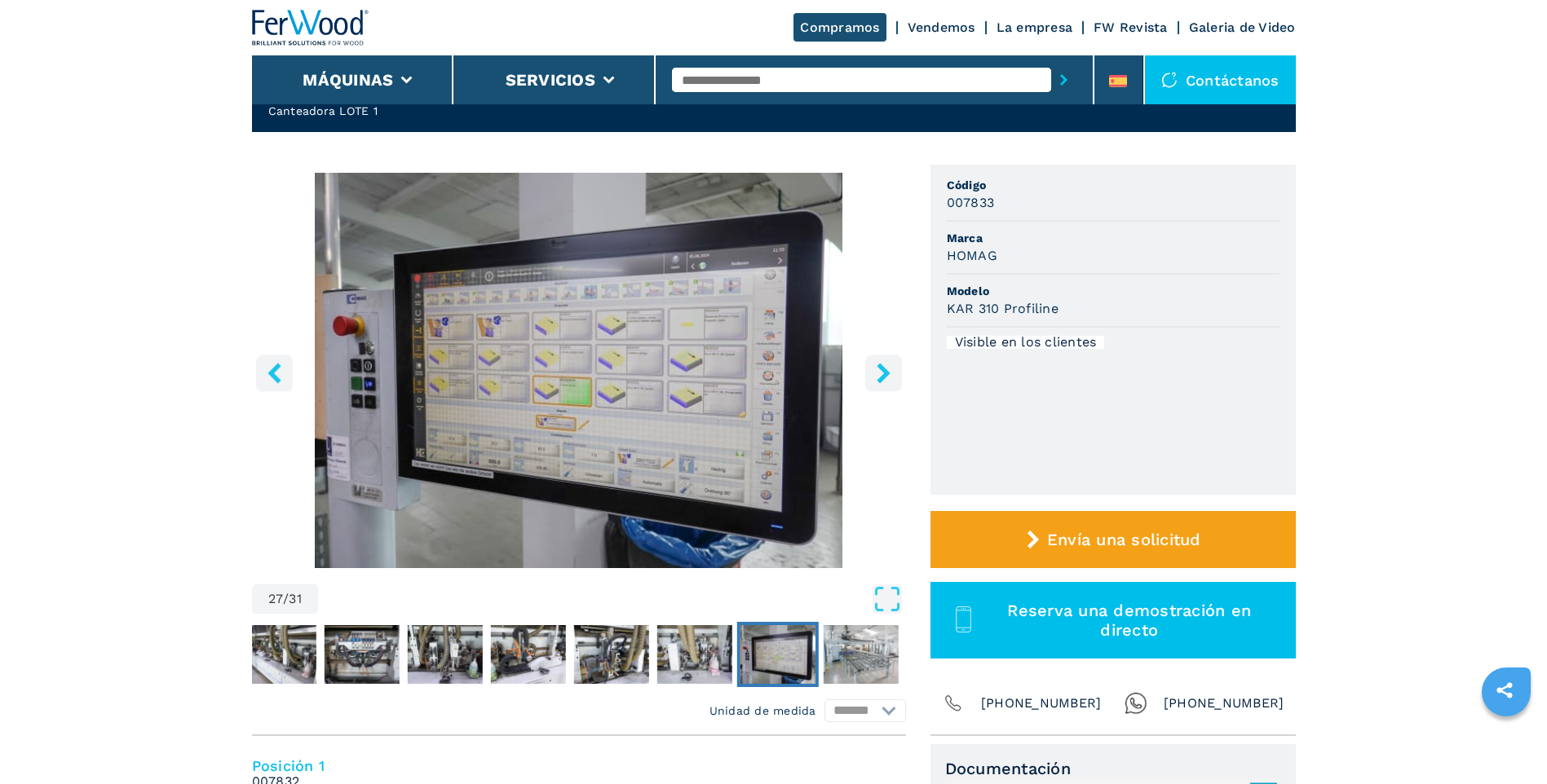
click at [880, 367] on icon "right-button" at bounding box center [883, 373] width 13 height 21
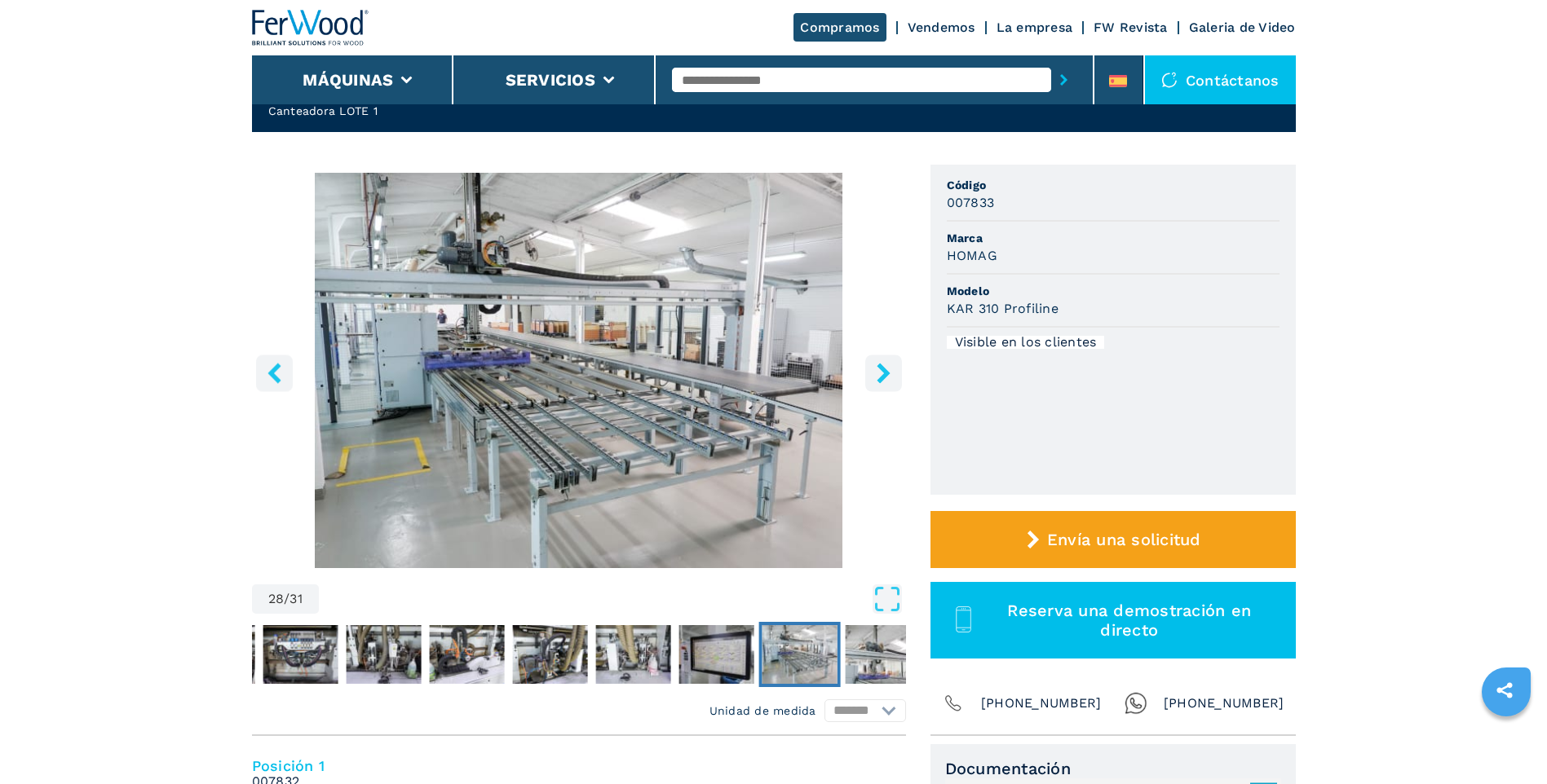
click at [880, 367] on icon "right-button" at bounding box center [883, 373] width 13 height 21
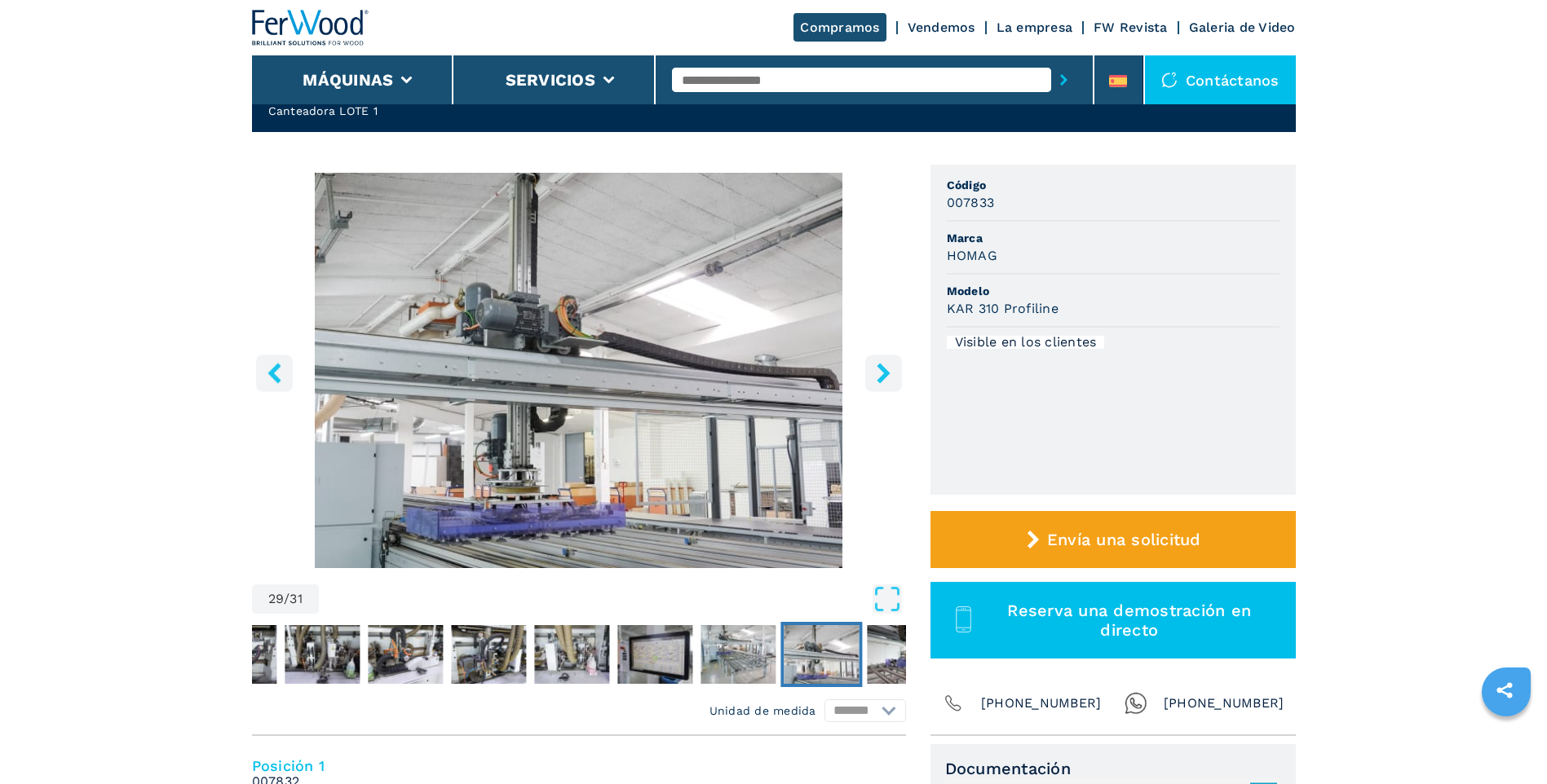
click at [880, 367] on icon "right-button" at bounding box center [883, 373] width 13 height 21
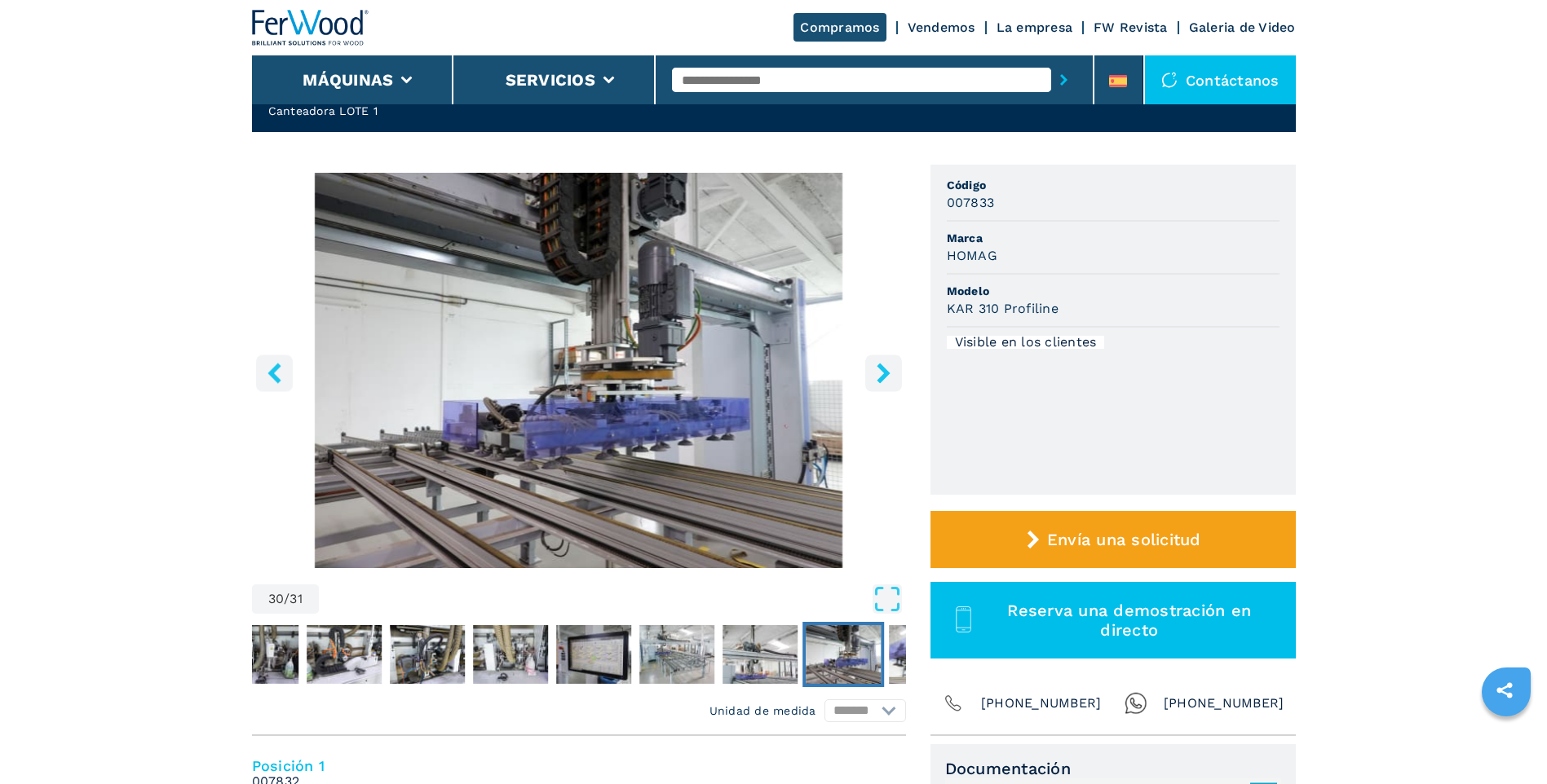
click at [880, 367] on icon "right-button" at bounding box center [883, 373] width 13 height 21
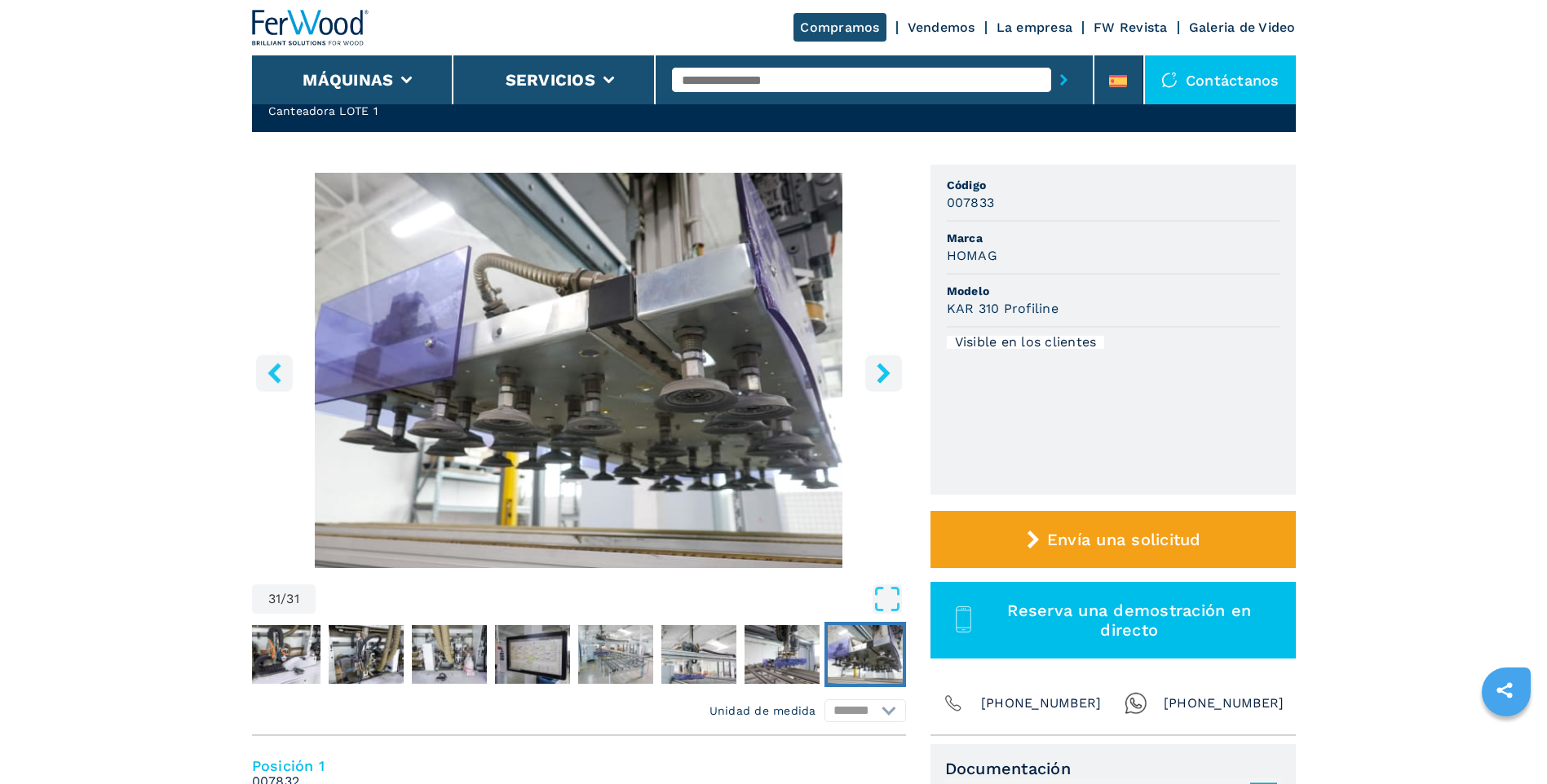
click at [880, 367] on icon "right-button" at bounding box center [883, 373] width 13 height 21
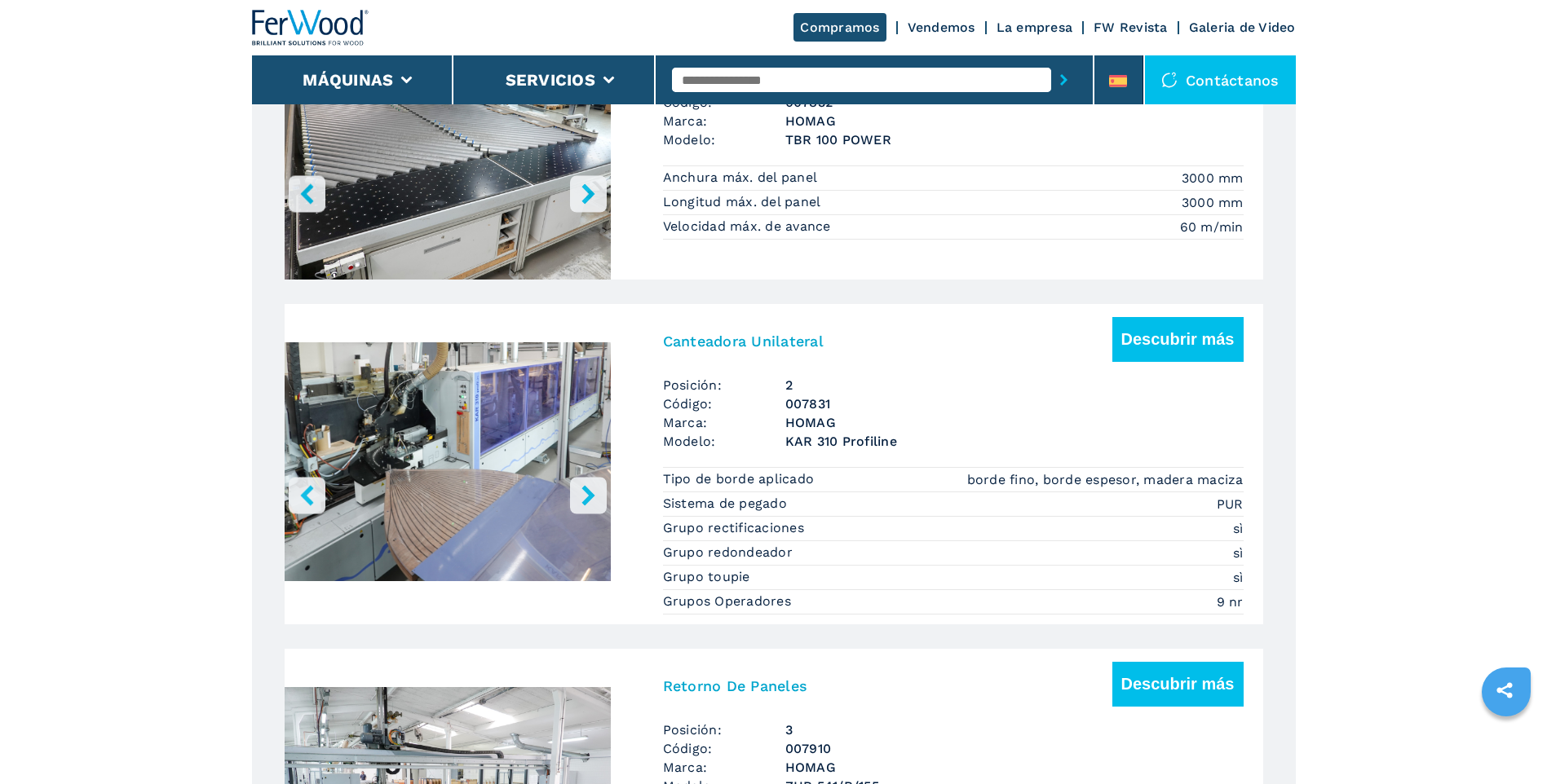
scroll to position [1223, 0]
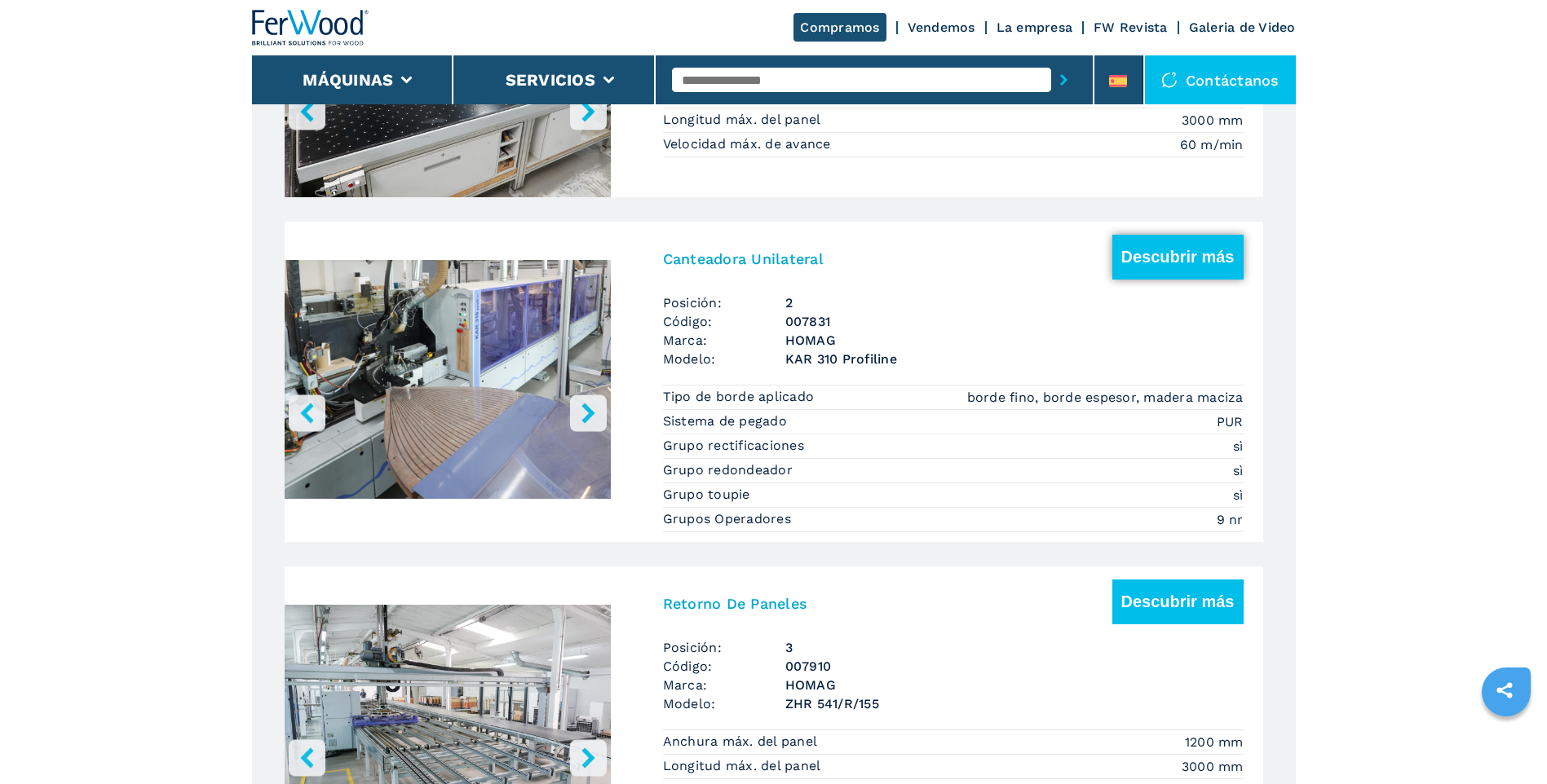
click at [1190, 254] on button "Descubrir más" at bounding box center [1178, 257] width 131 height 45
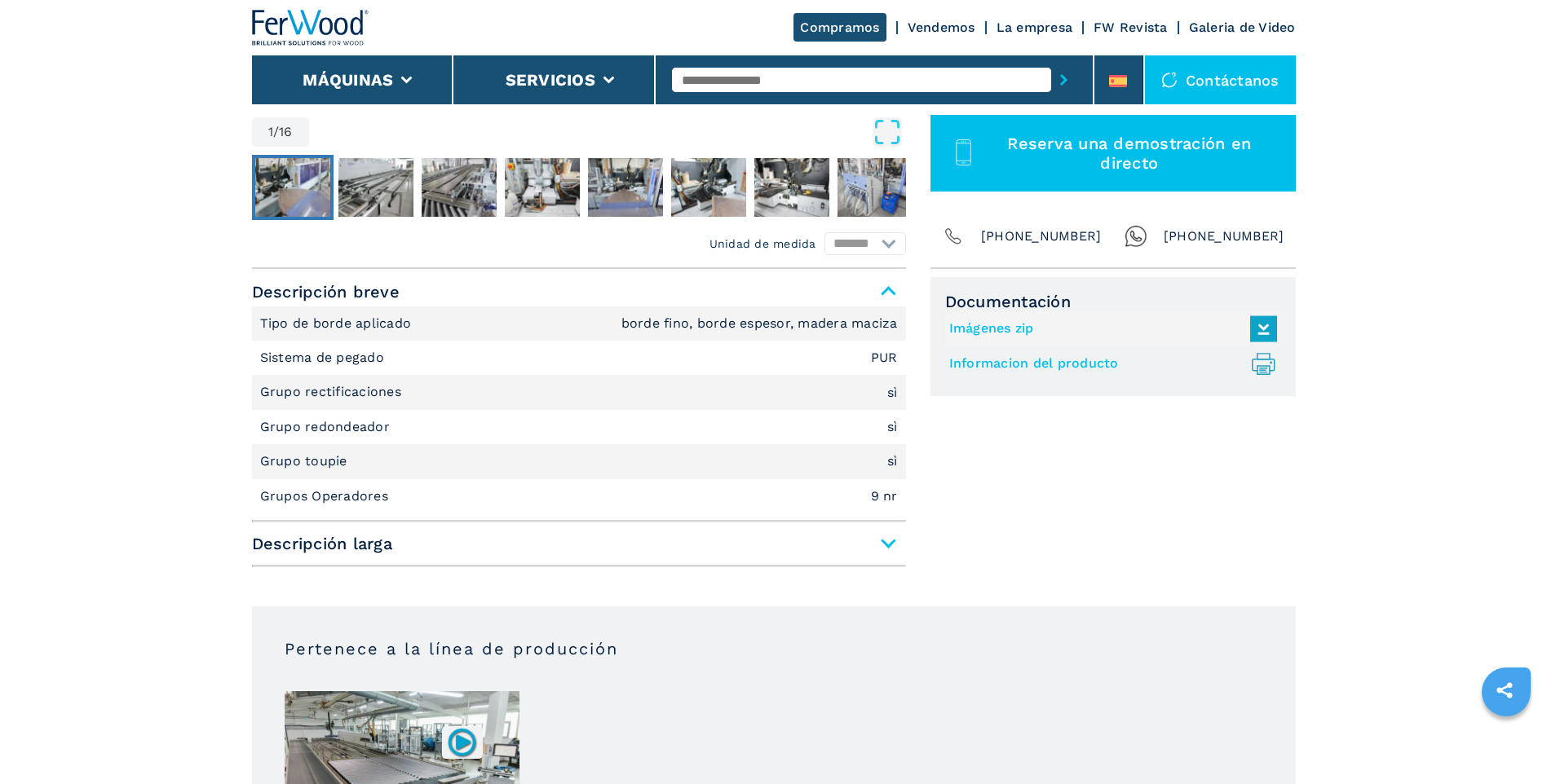
scroll to position [489, 0]
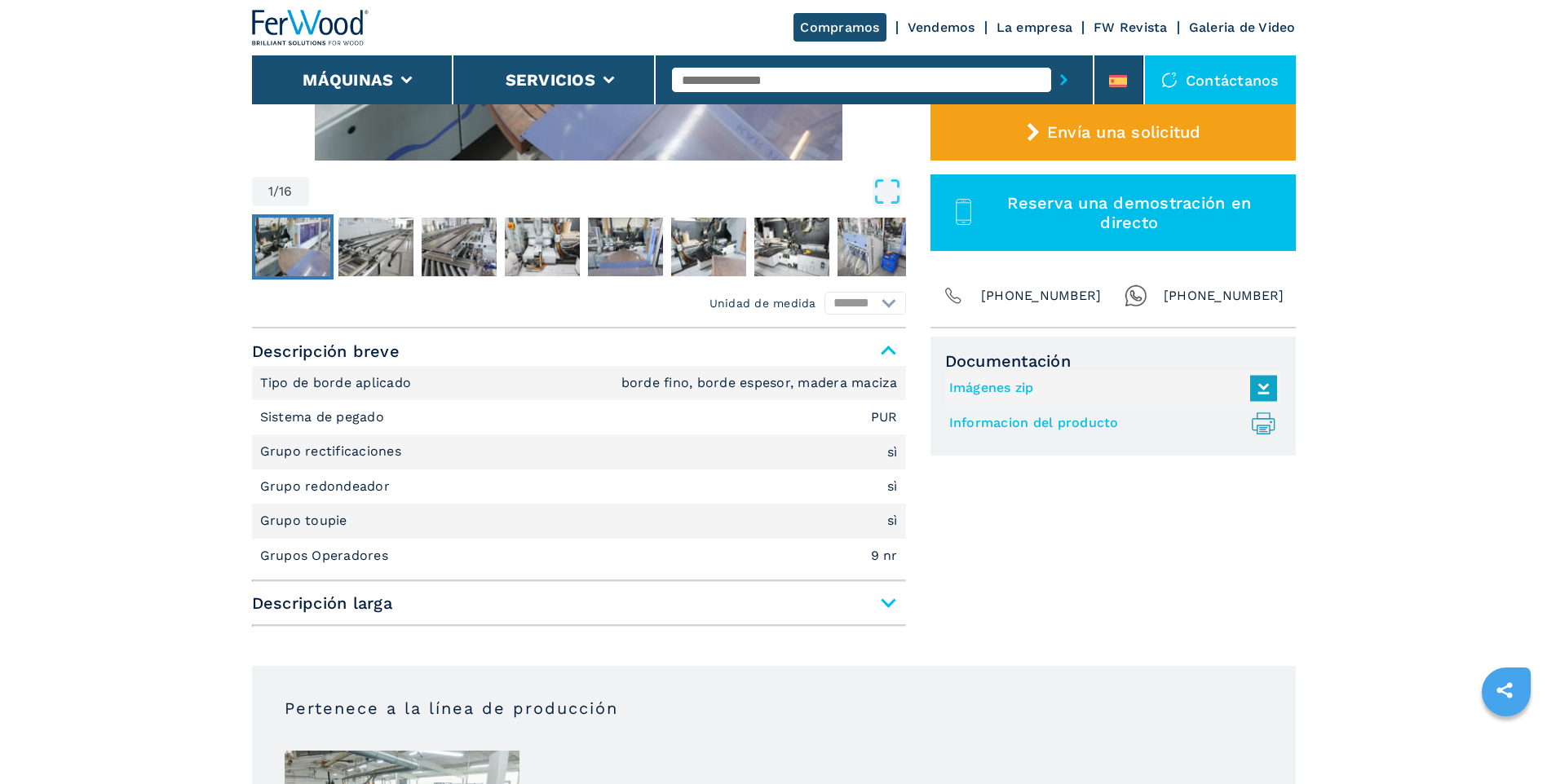
click at [889, 601] on span "Descripción larga" at bounding box center [579, 603] width 654 height 29
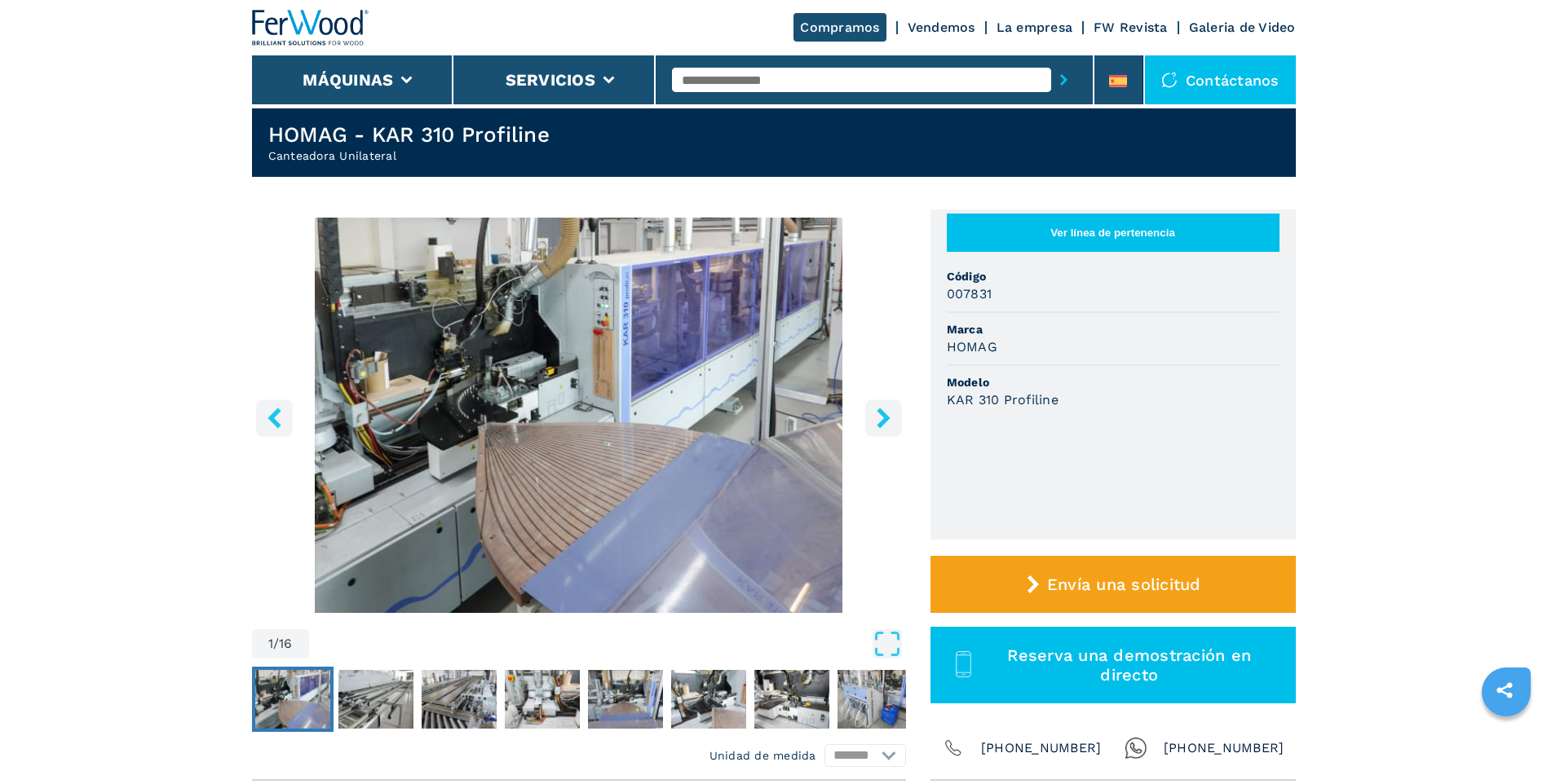
scroll to position [0, 0]
